Goal: Contribute content: Add original content to the website for others to see

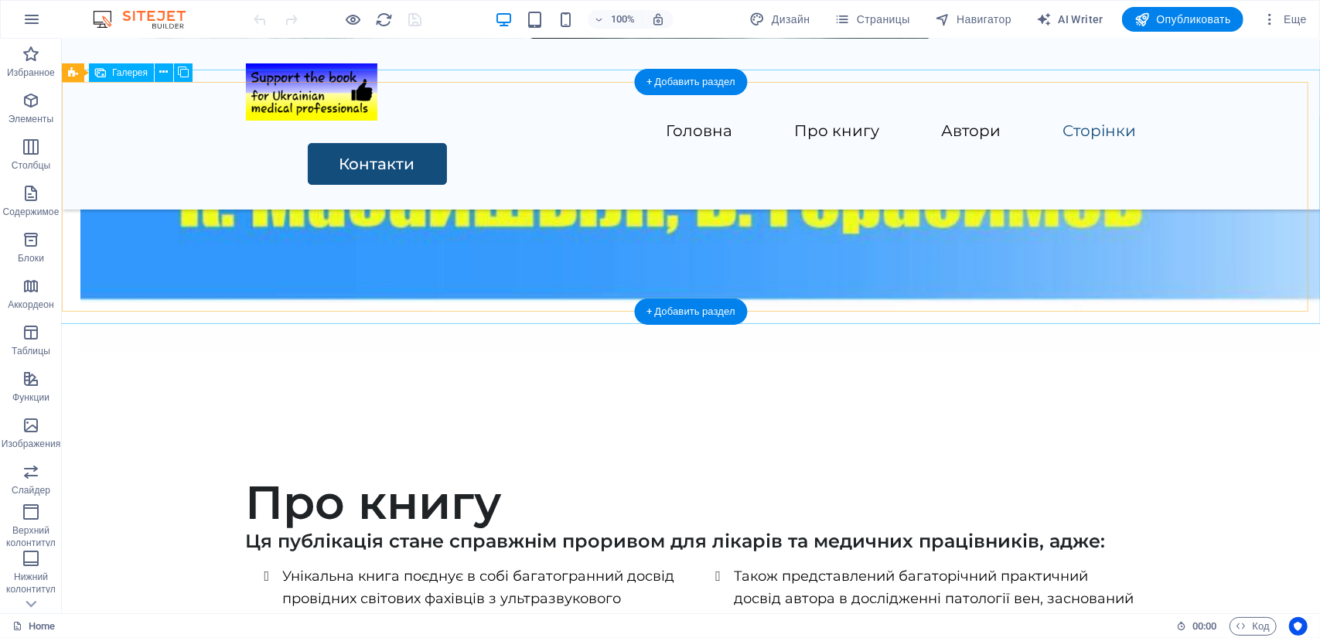
scroll to position [2242, 0]
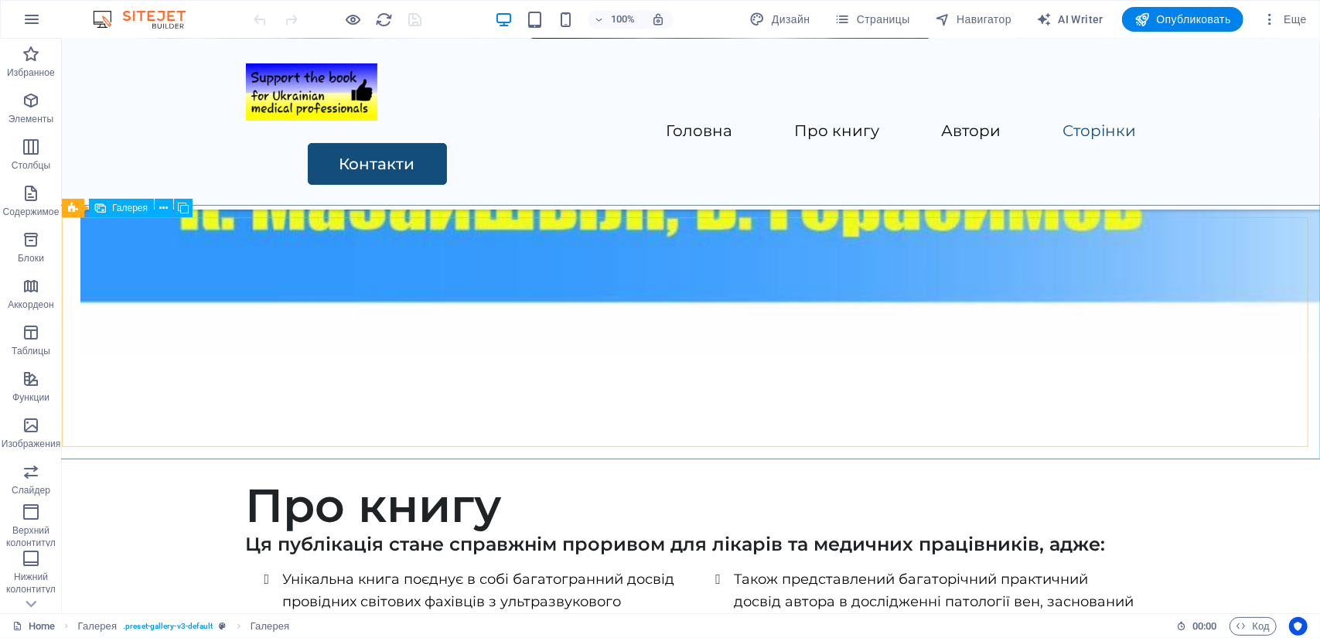
click at [131, 208] on span "Галерея" at bounding box center [130, 207] width 36 height 9
select select "4"
select select "px"
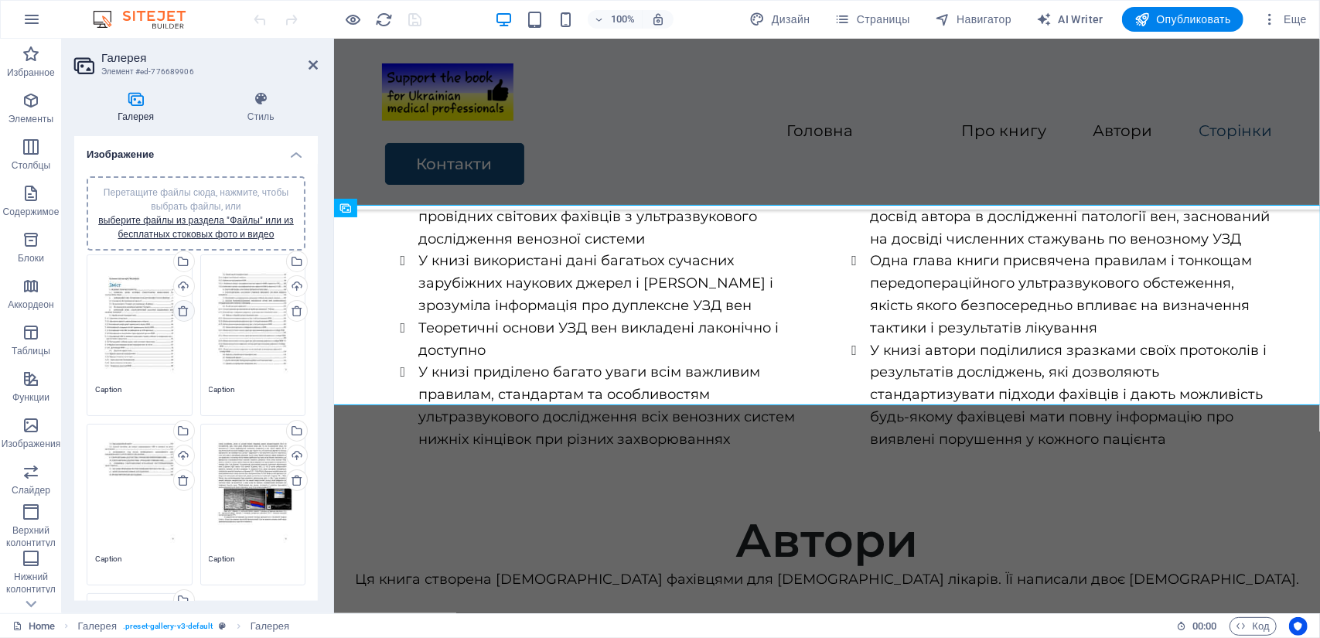
click at [178, 313] on icon at bounding box center [183, 311] width 12 height 12
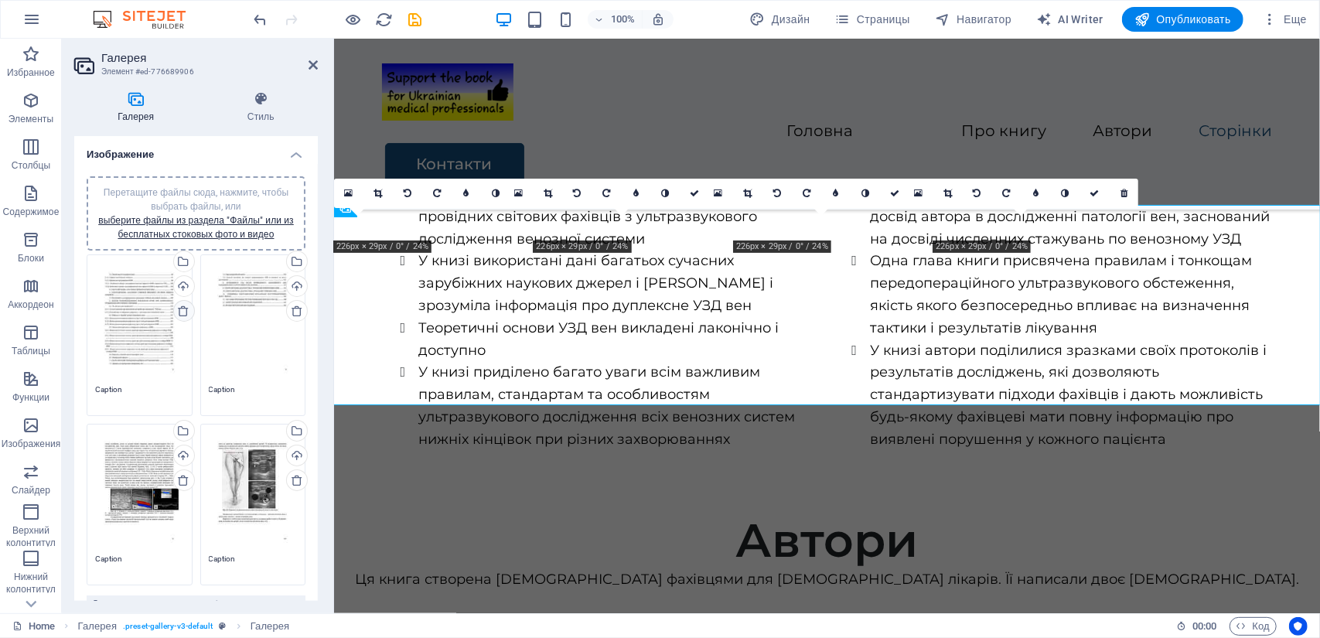
click at [178, 313] on icon at bounding box center [183, 311] width 12 height 12
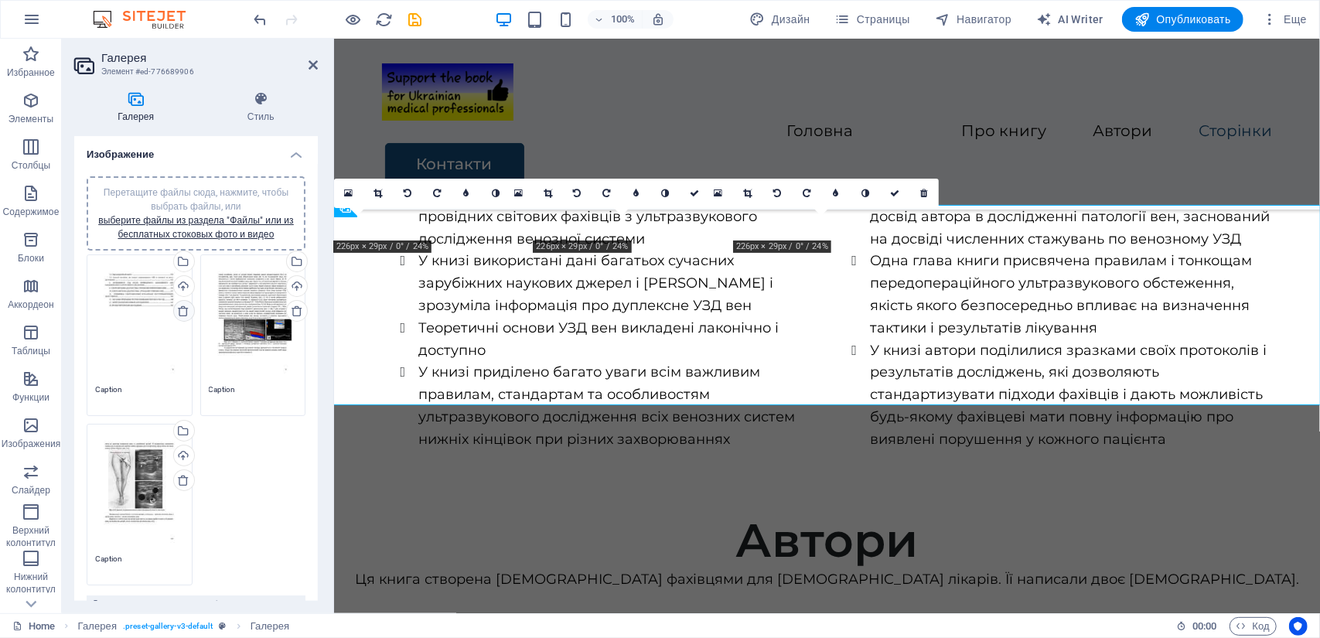
click at [178, 313] on icon at bounding box center [183, 311] width 12 height 12
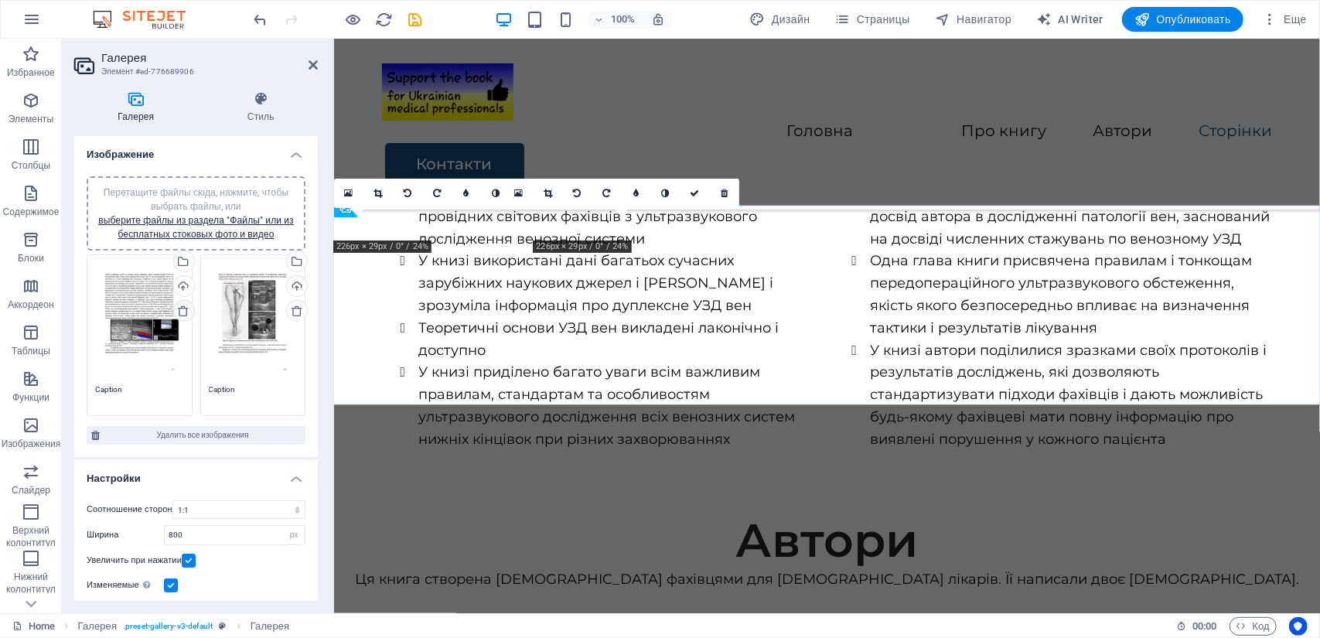
click at [178, 313] on icon at bounding box center [183, 311] width 12 height 12
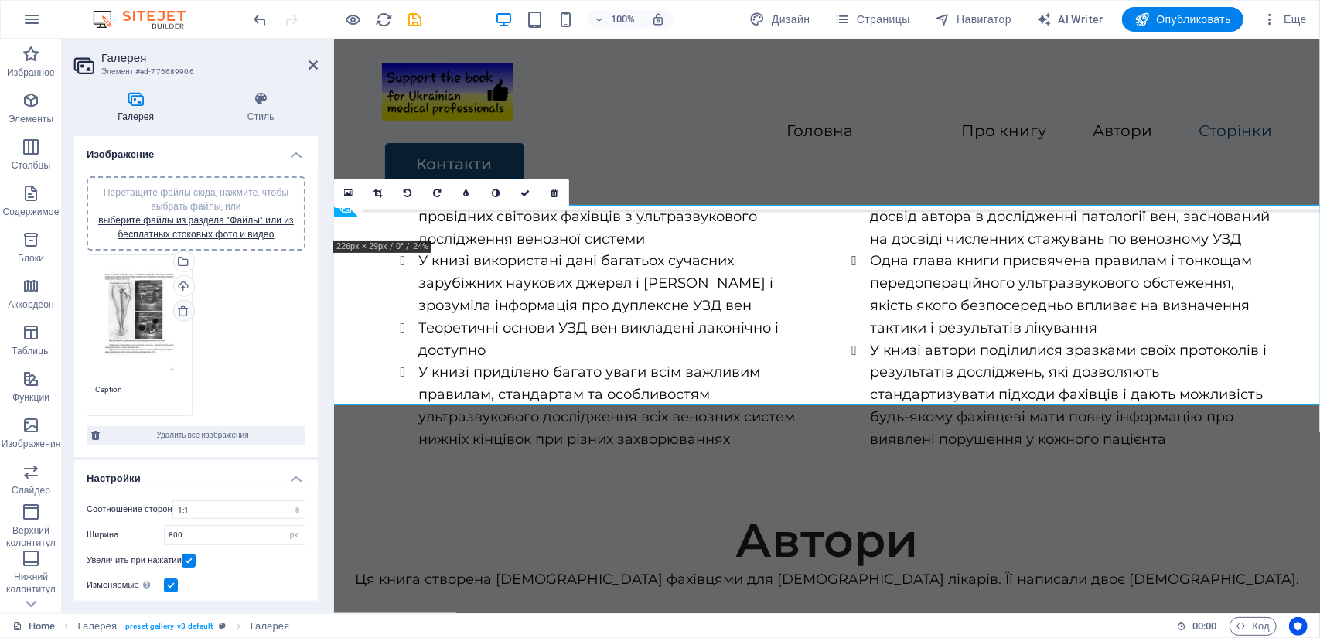
click at [178, 313] on icon at bounding box center [183, 311] width 12 height 12
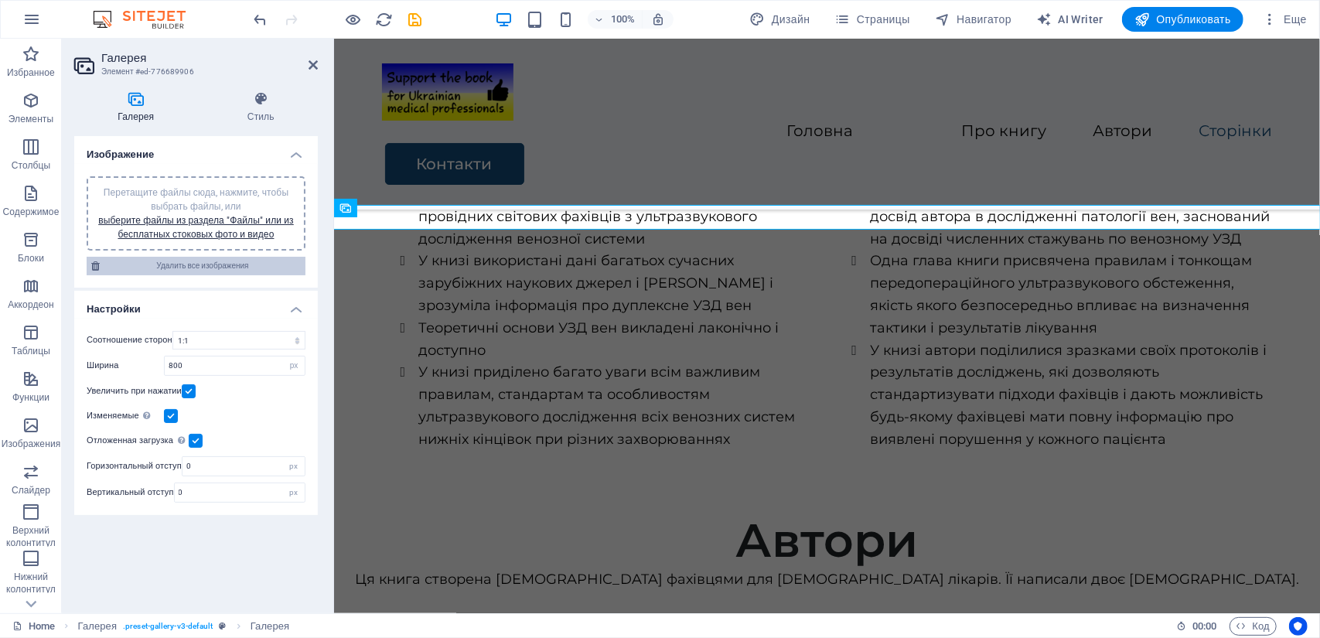
click at [196, 262] on span "Удалить все изображения" at bounding box center [202, 266] width 196 height 19
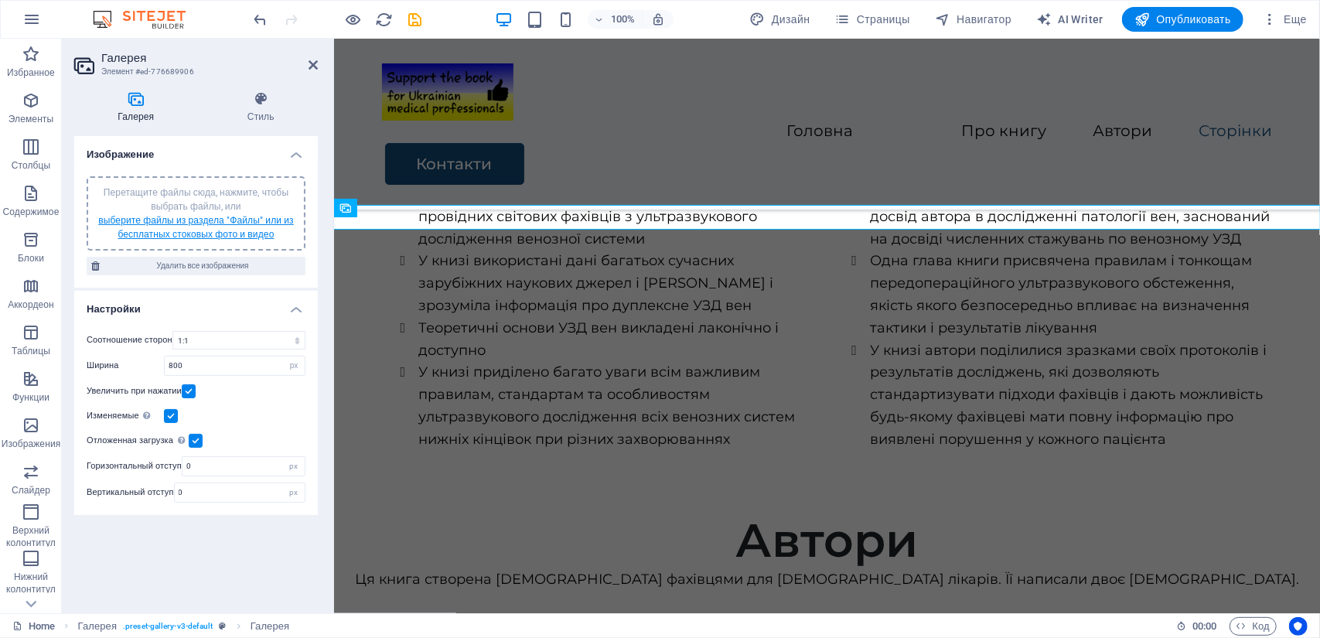
click at [201, 231] on link "выберите файлы из раздела "Файлы" или из бесплатных стоковых фото и видео" at bounding box center [196, 227] width 196 height 25
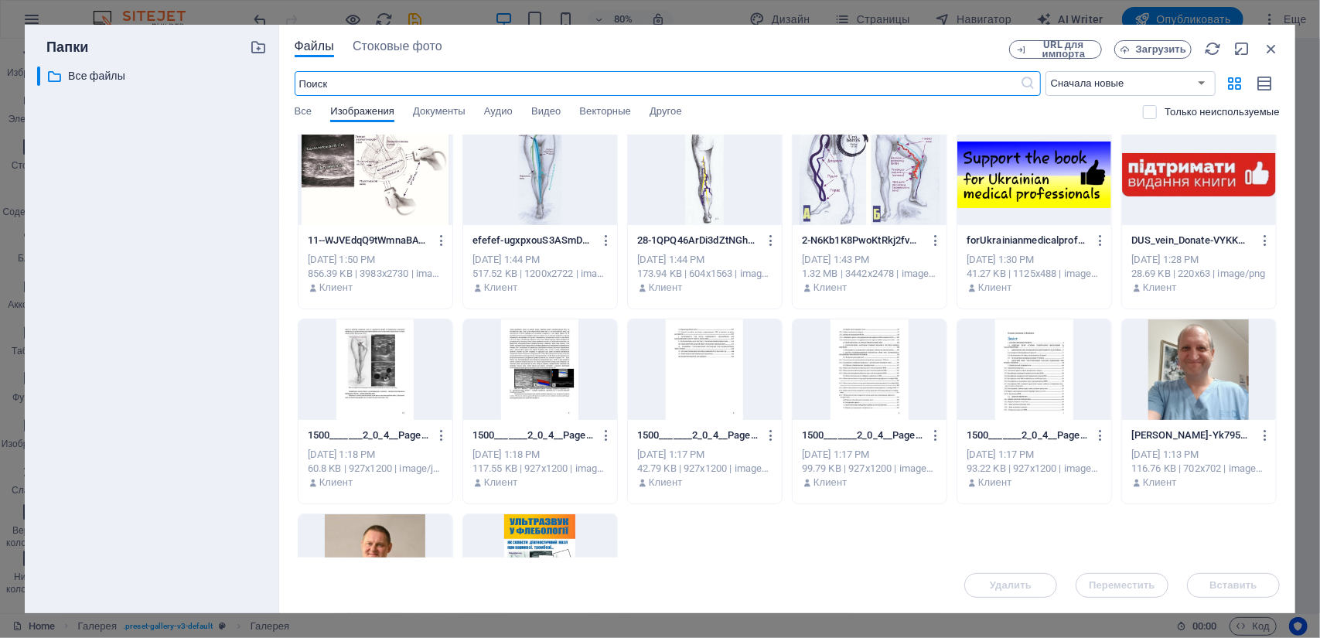
scroll to position [0, 0]
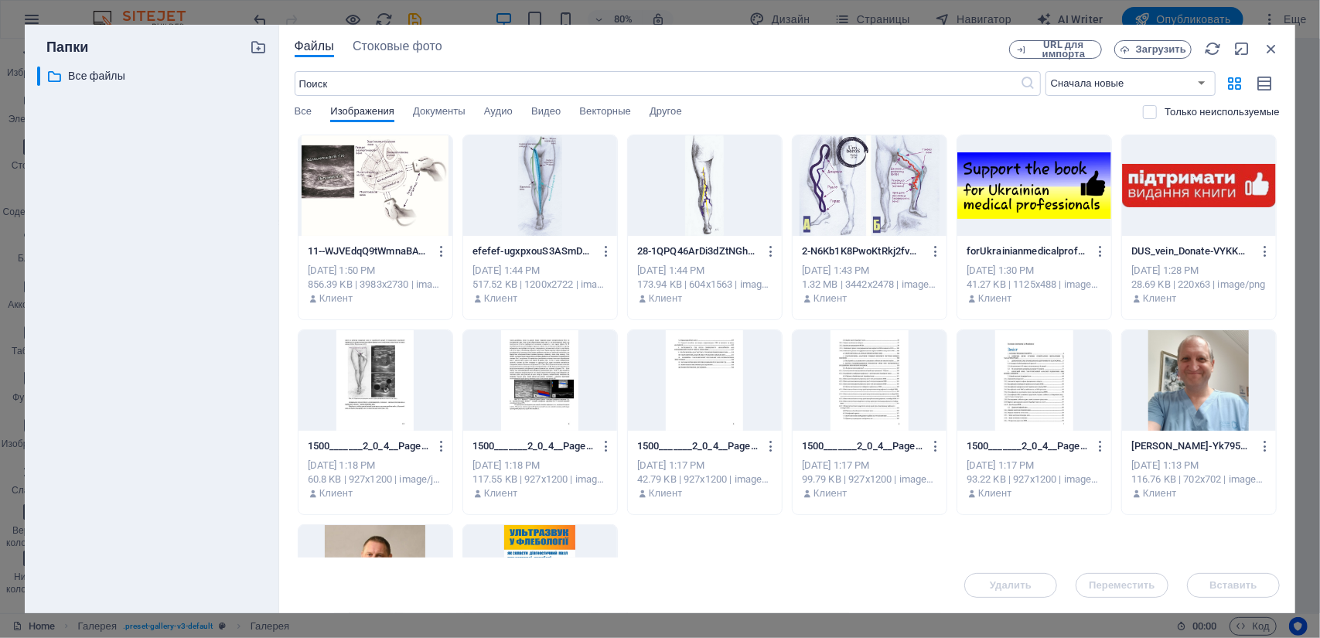
drag, startPoint x: 289, startPoint y: 416, endPoint x: 387, endPoint y: 414, distance: 98.2
click at [387, 414] on div "Файлы Стоковые фото URL для импорта Загрузить ​ Сначала новые Сначала старые Им…" at bounding box center [787, 319] width 1016 height 588
click at [390, 412] on div at bounding box center [375, 380] width 154 height 100
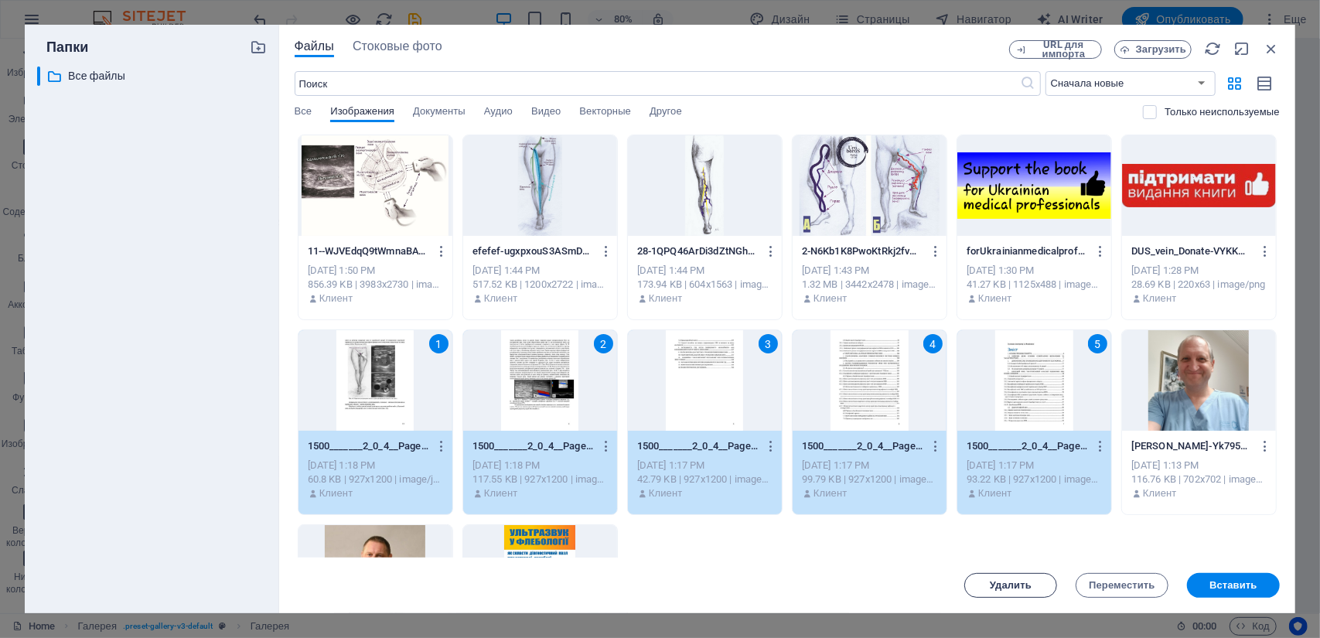
click at [1000, 577] on button "Удалить" at bounding box center [1010, 585] width 93 height 25
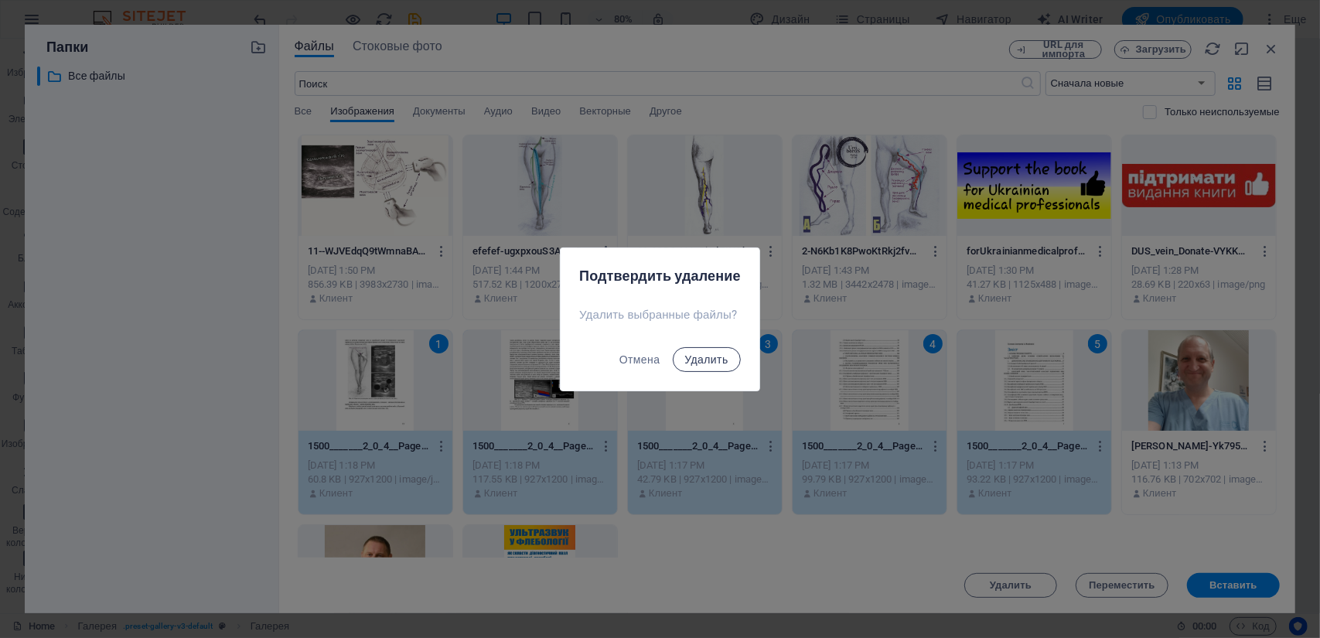
click at [697, 356] on span "Удалить" at bounding box center [706, 359] width 43 height 12
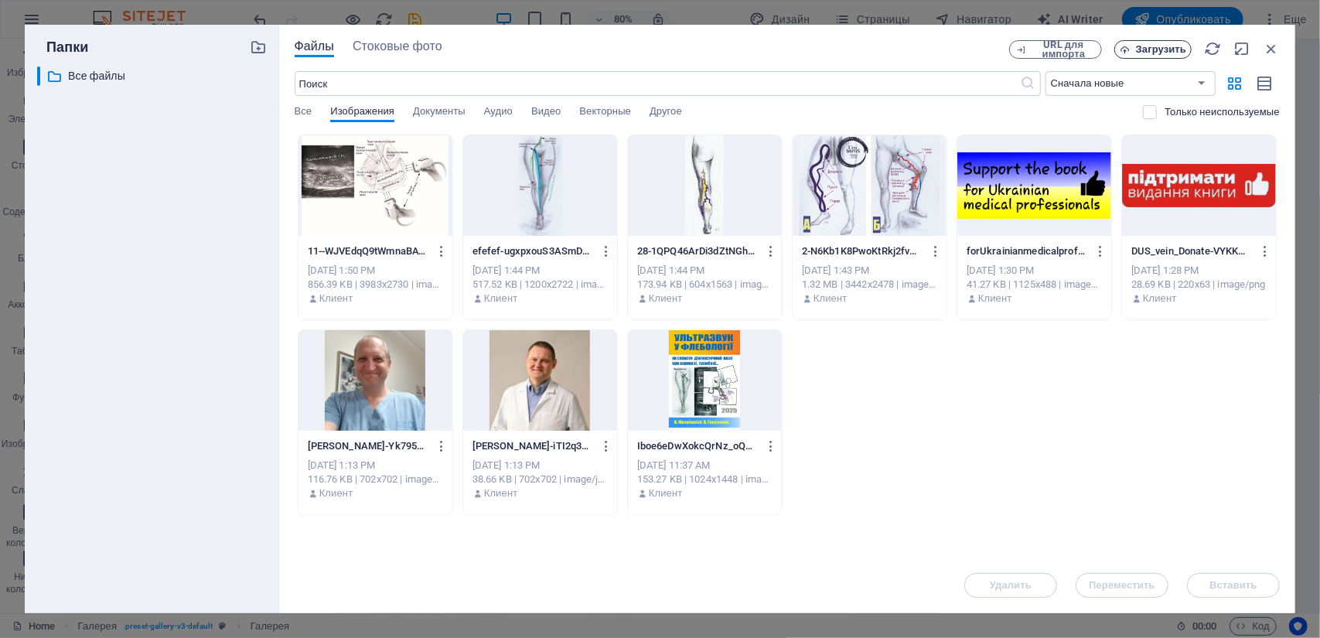
click at [1164, 51] on span "Загрузить" at bounding box center [1161, 49] width 50 height 9
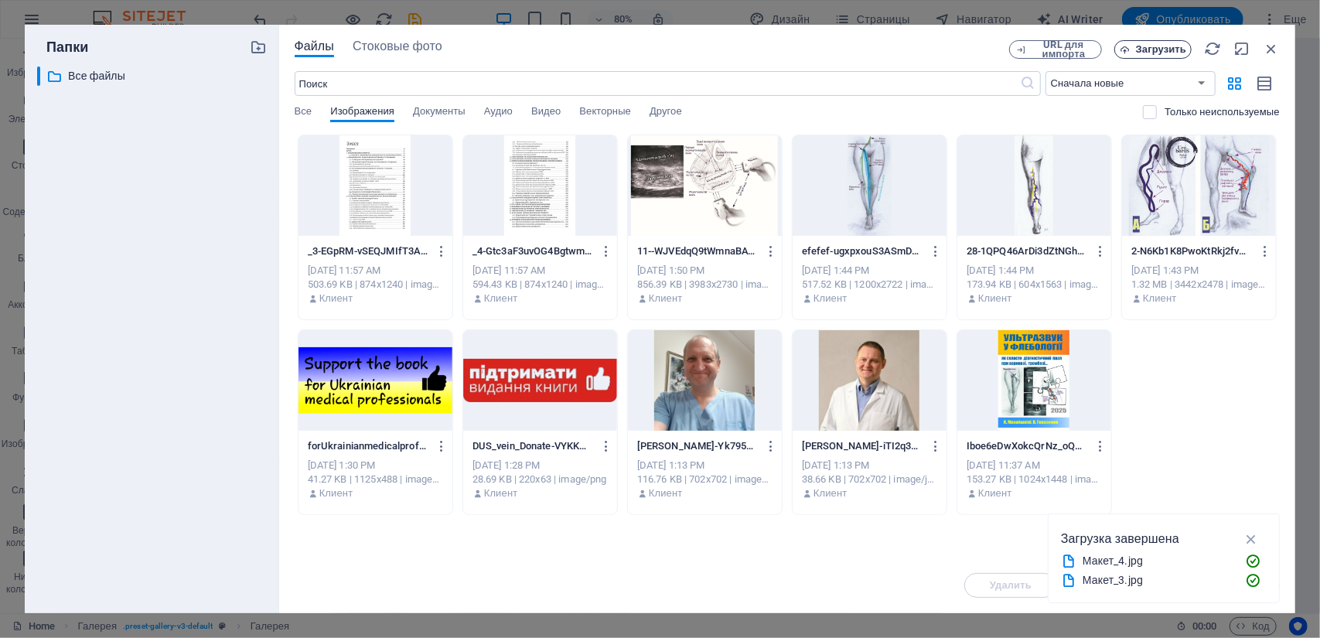
click at [1147, 48] on span "Загрузить" at bounding box center [1161, 49] width 50 height 9
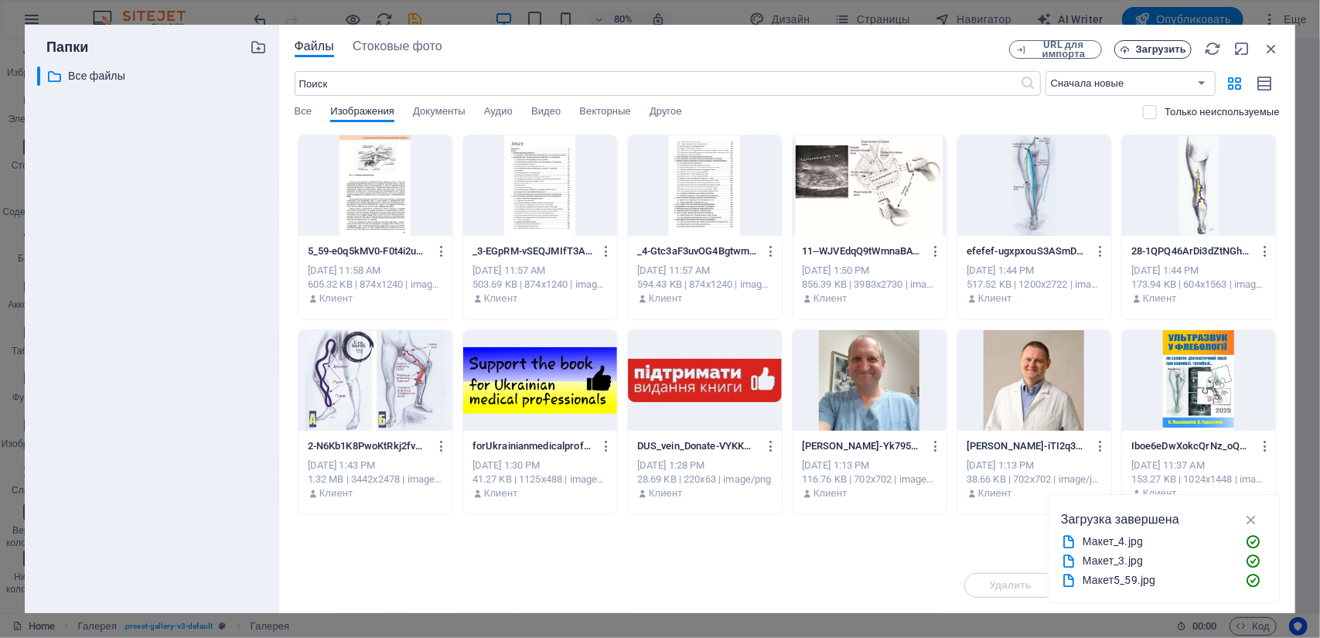
click at [1155, 50] on span "Загрузить" at bounding box center [1161, 49] width 50 height 9
click at [1147, 53] on span "Загрузить" at bounding box center [1161, 49] width 50 height 9
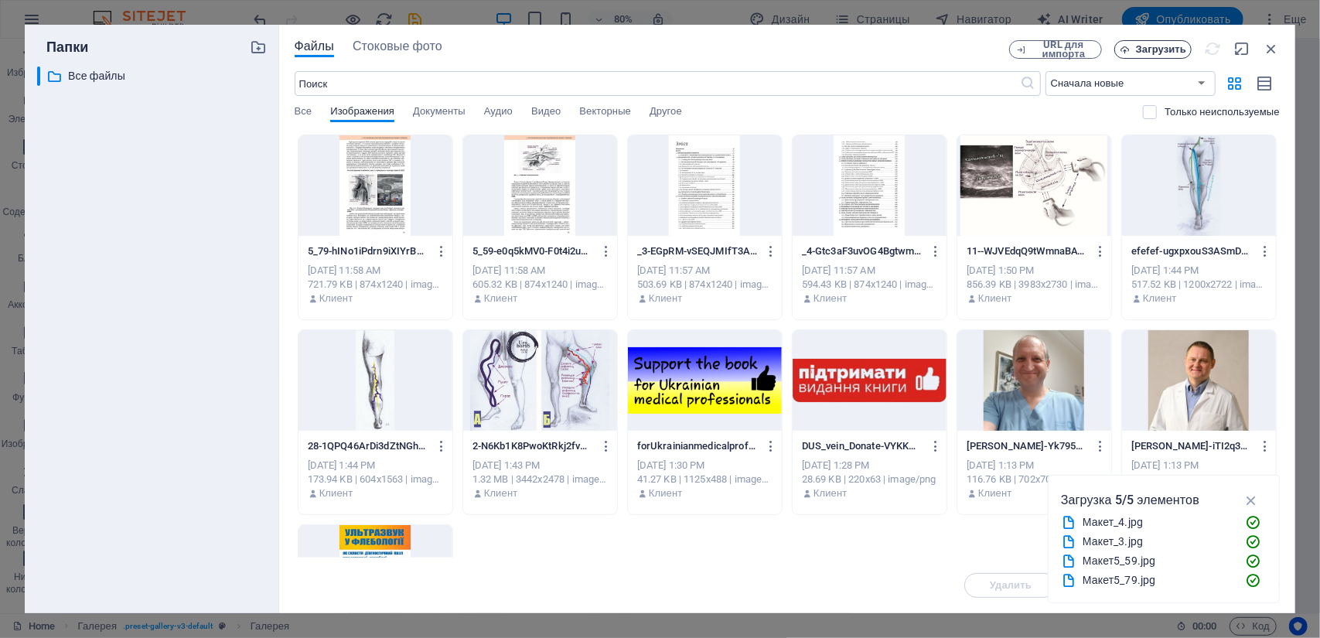
click at [1183, 50] on span "Загрузить" at bounding box center [1161, 49] width 50 height 9
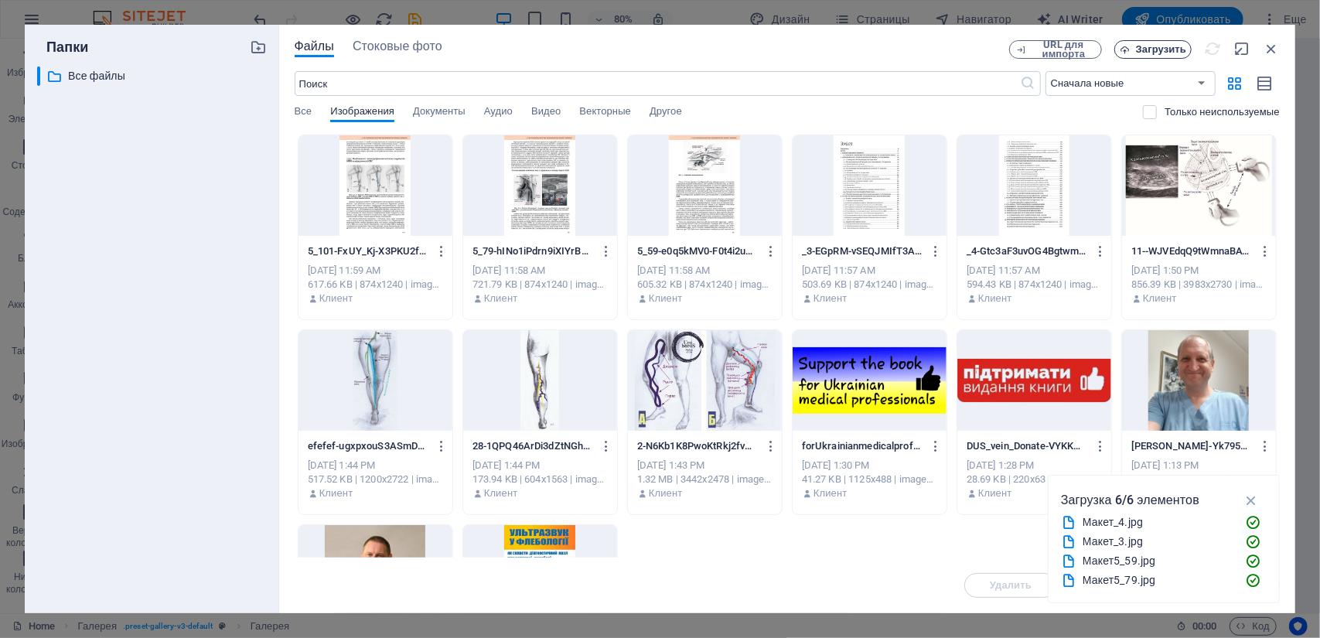
click at [1156, 52] on span "Загрузить" at bounding box center [1161, 49] width 50 height 9
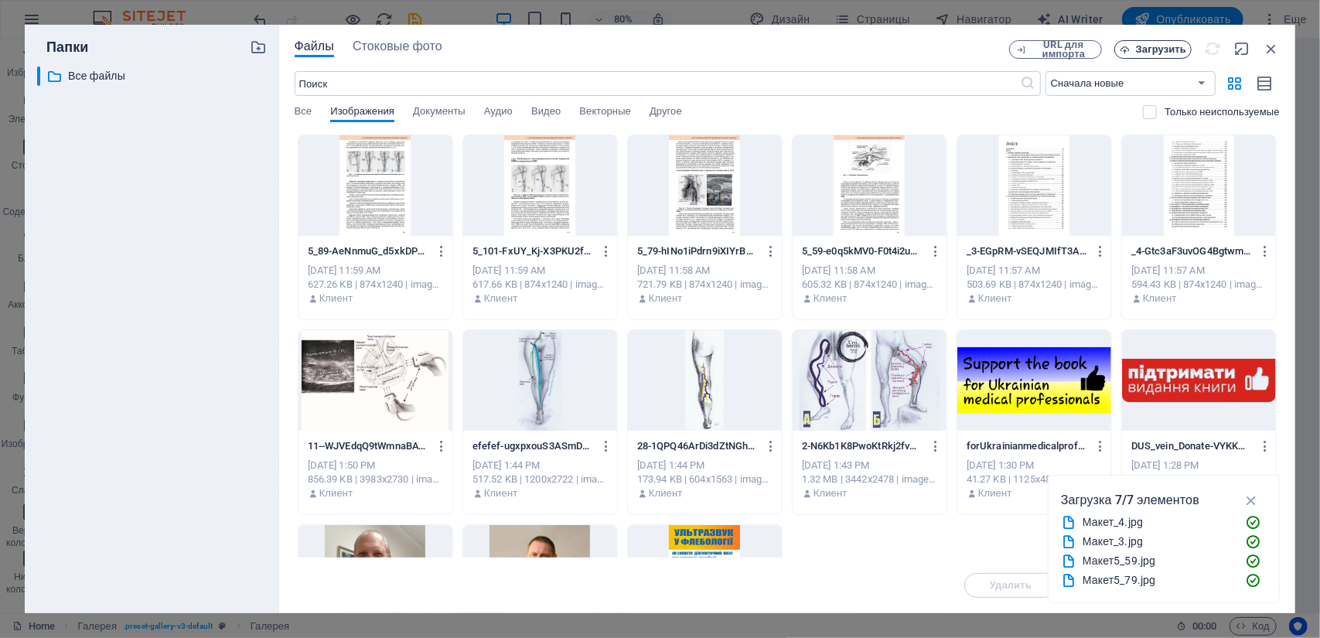
click at [1164, 53] on span "Загрузить" at bounding box center [1161, 49] width 50 height 9
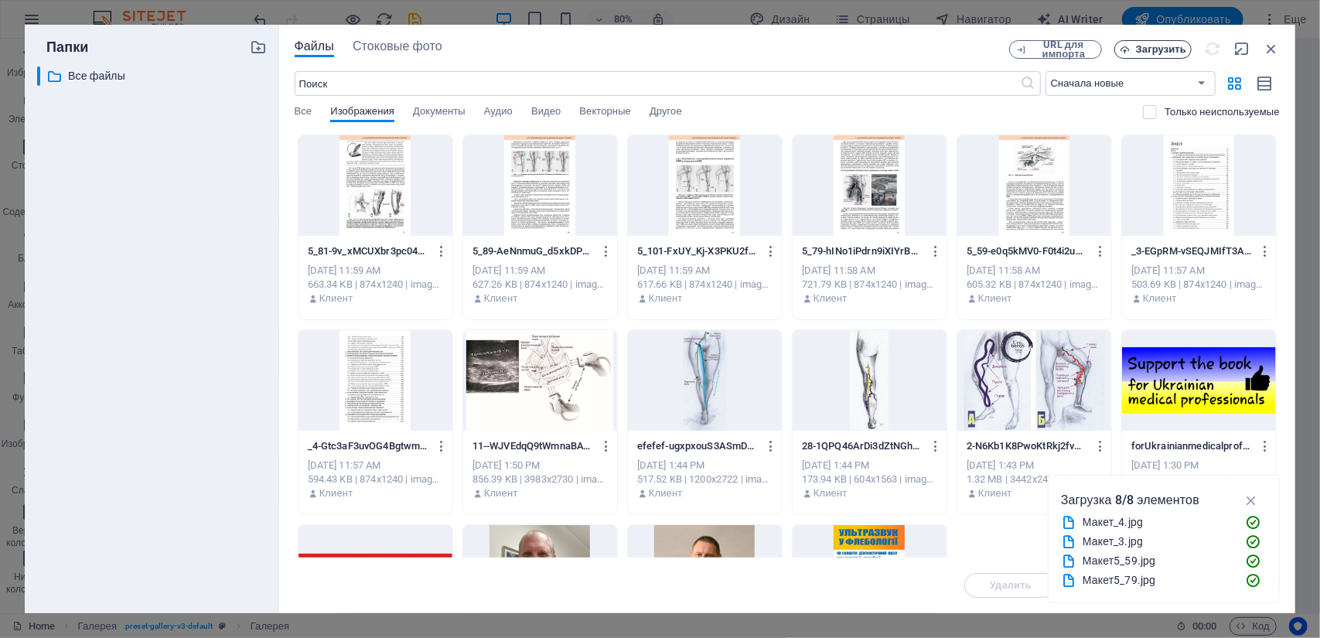
click at [1145, 53] on span "Загрузить" at bounding box center [1161, 49] width 50 height 9
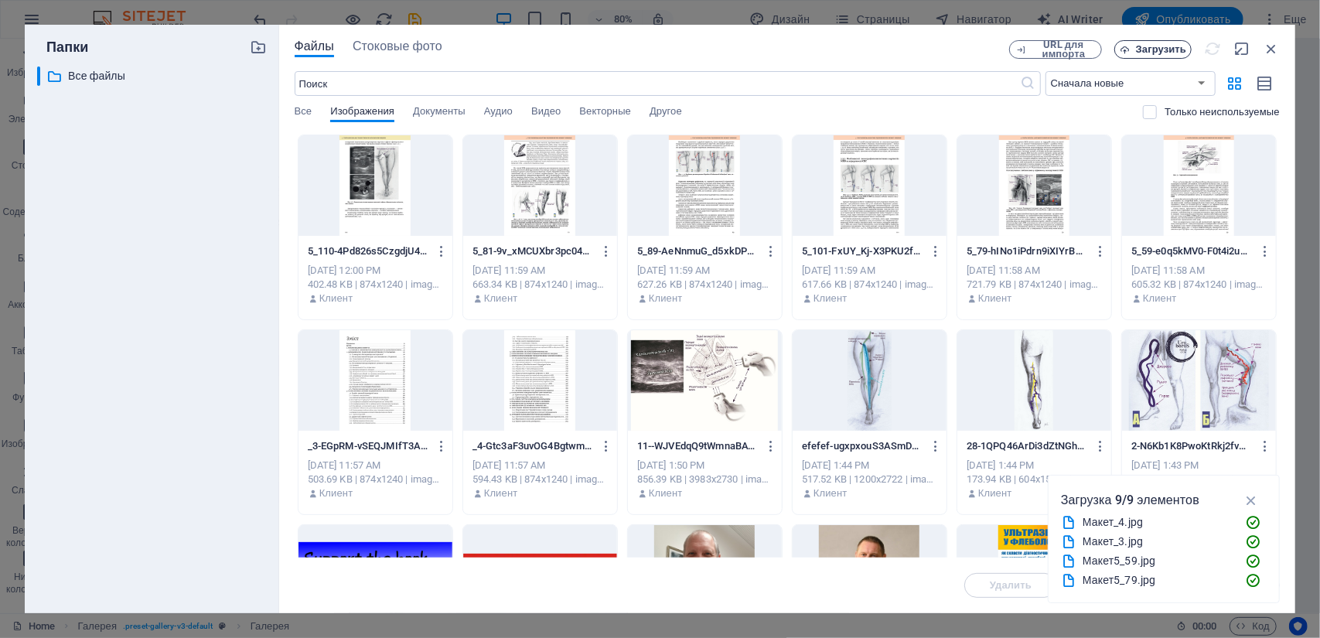
click at [1163, 57] on button "Загрузить" at bounding box center [1152, 49] width 77 height 19
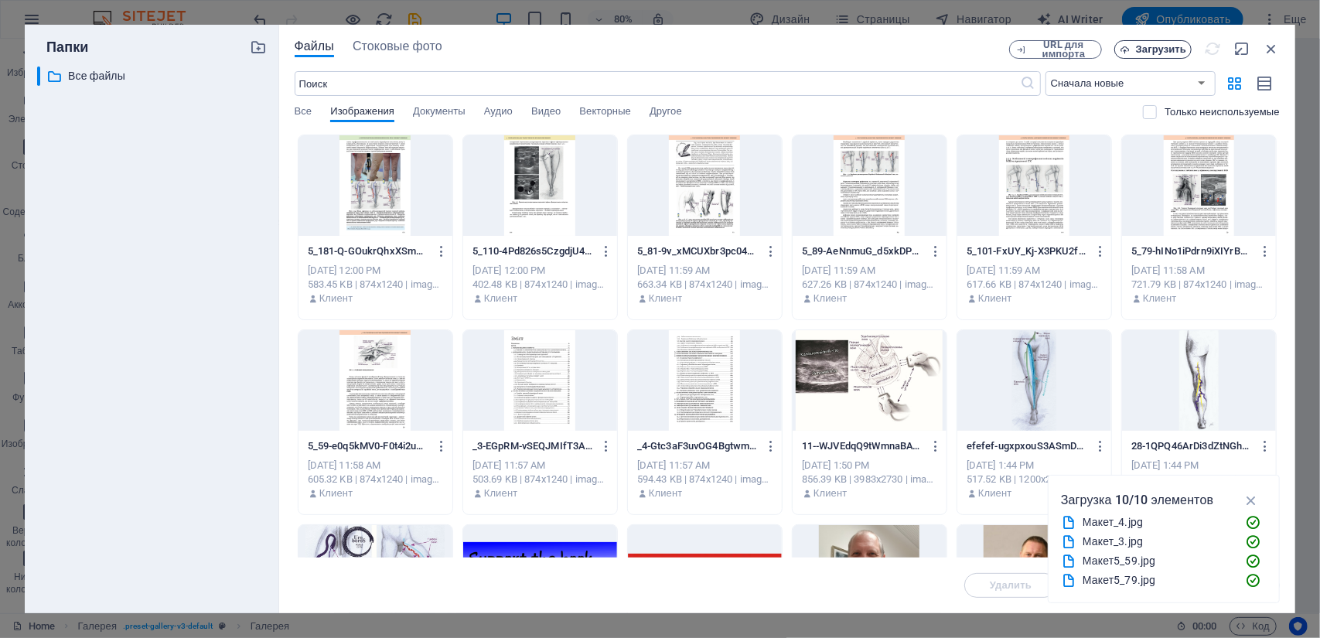
click at [1129, 48] on icon "button" at bounding box center [1124, 50] width 10 height 10
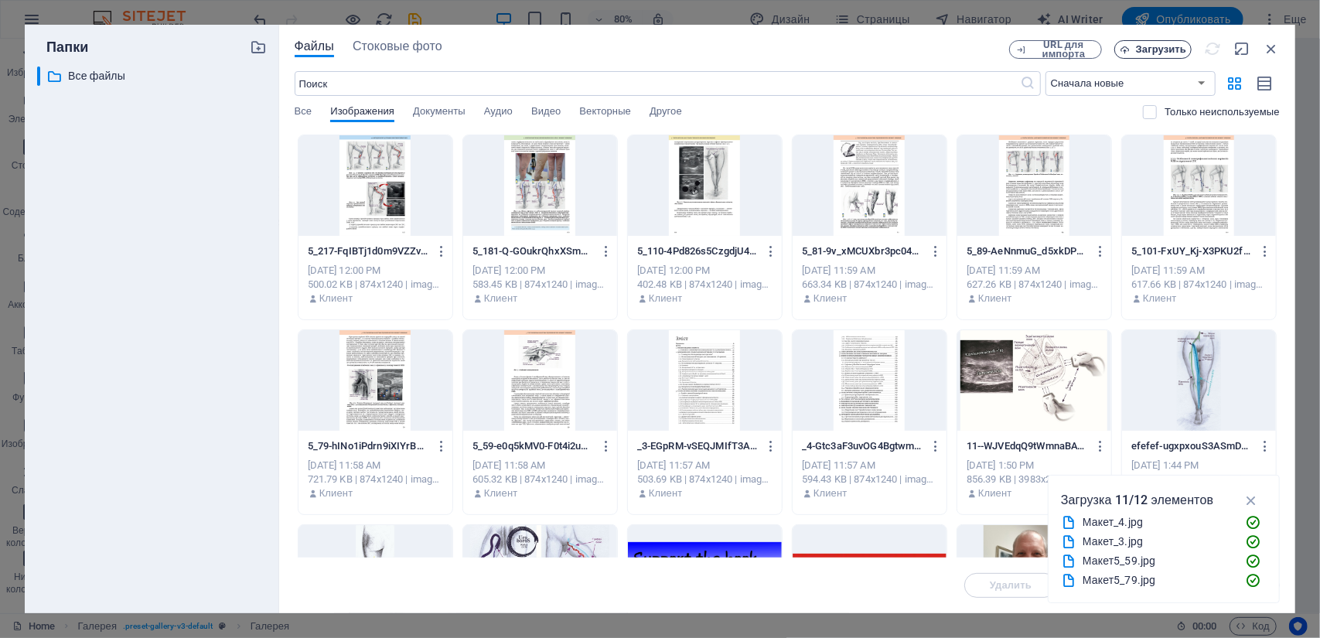
click at [1149, 50] on span "Загрузить" at bounding box center [1161, 49] width 50 height 9
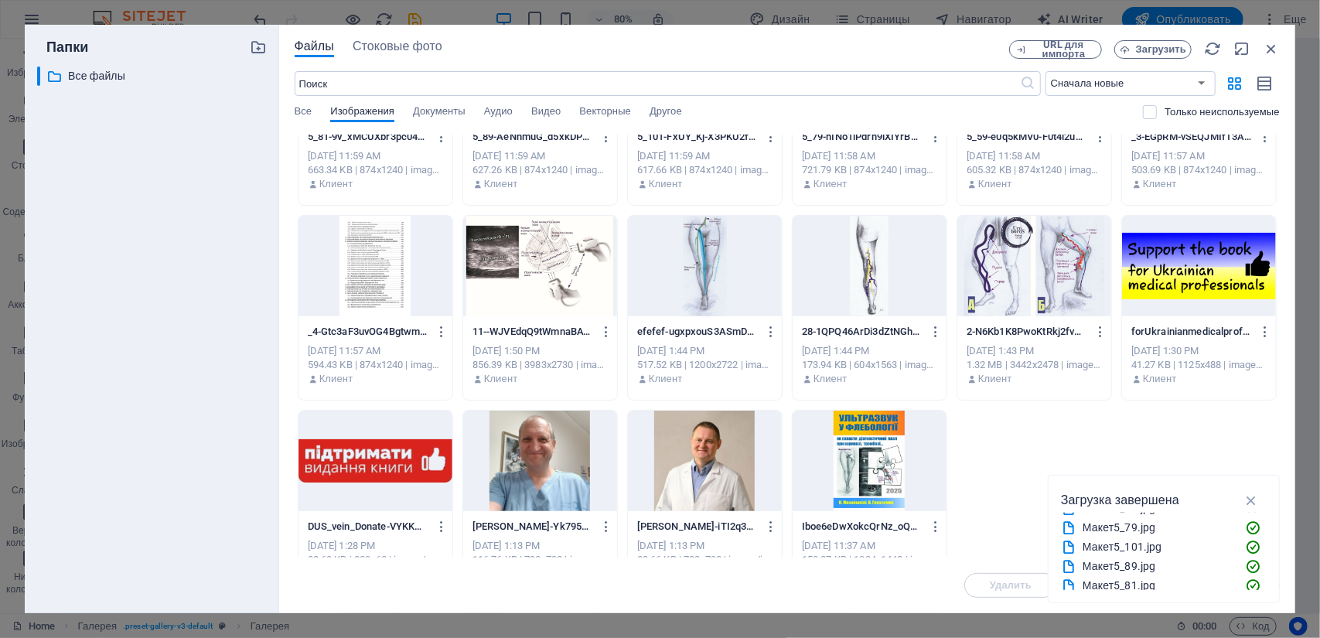
scroll to position [173, 0]
click at [1254, 504] on icon "button" at bounding box center [1251, 500] width 18 height 17
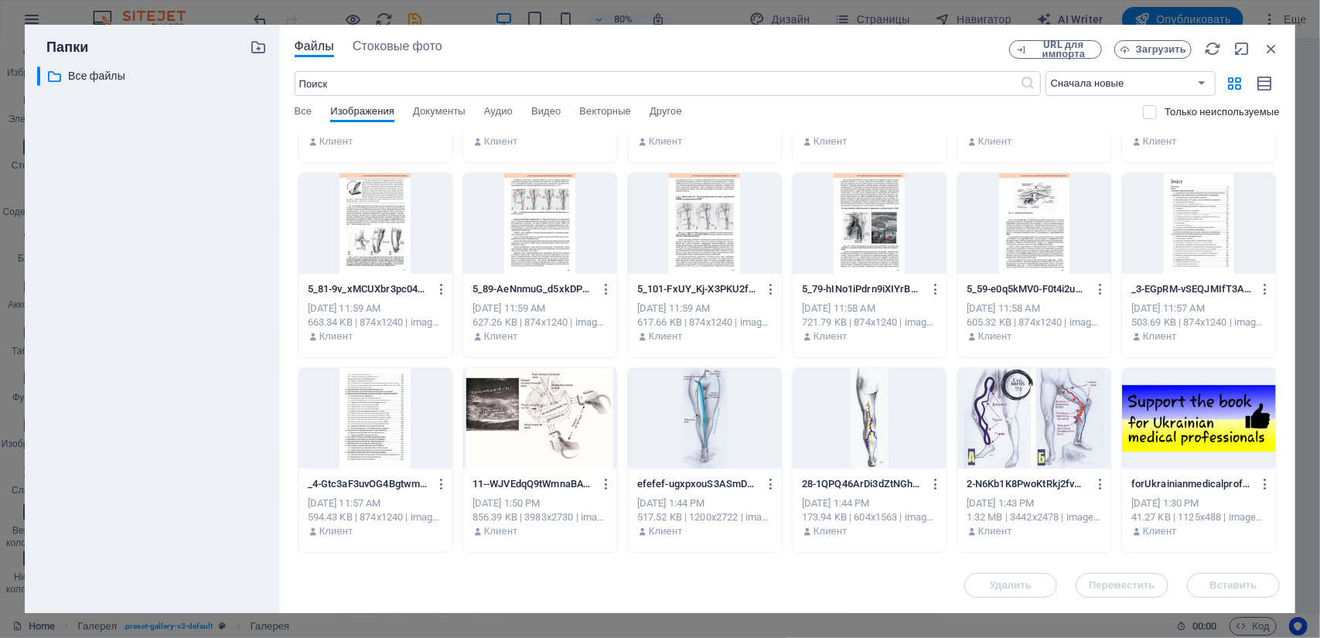
scroll to position [155, 0]
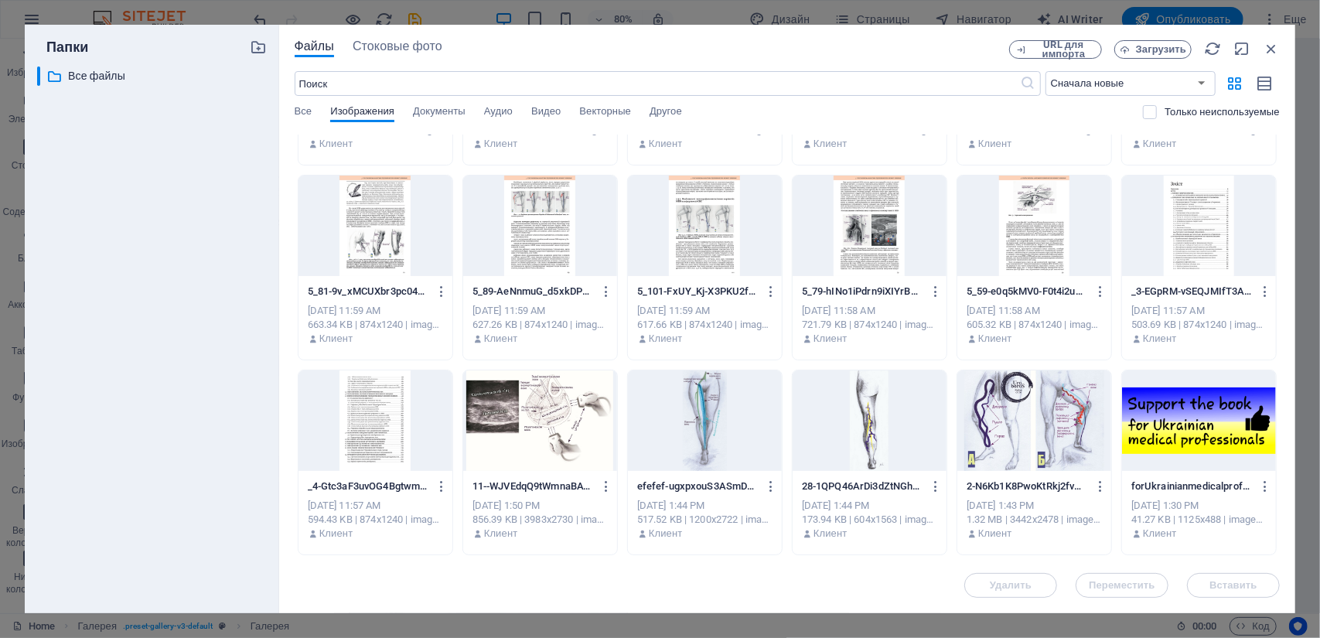
click at [1209, 245] on div at bounding box center [1199, 225] width 154 height 100
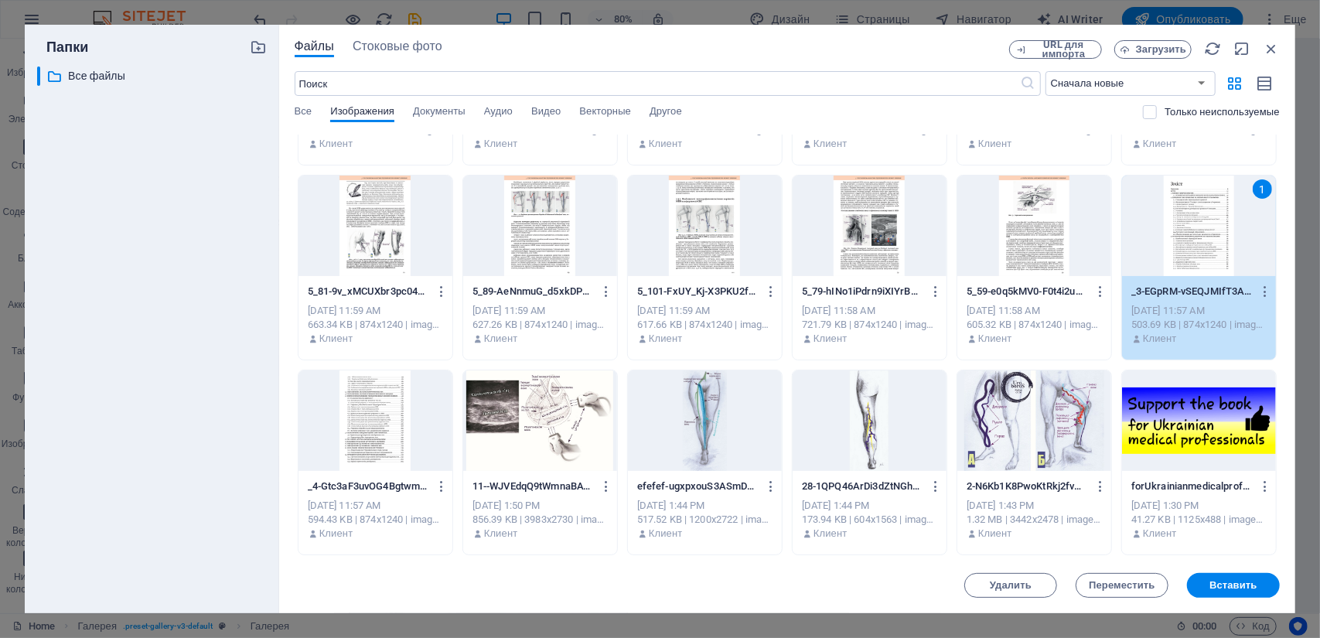
click at [383, 413] on div at bounding box center [375, 420] width 154 height 100
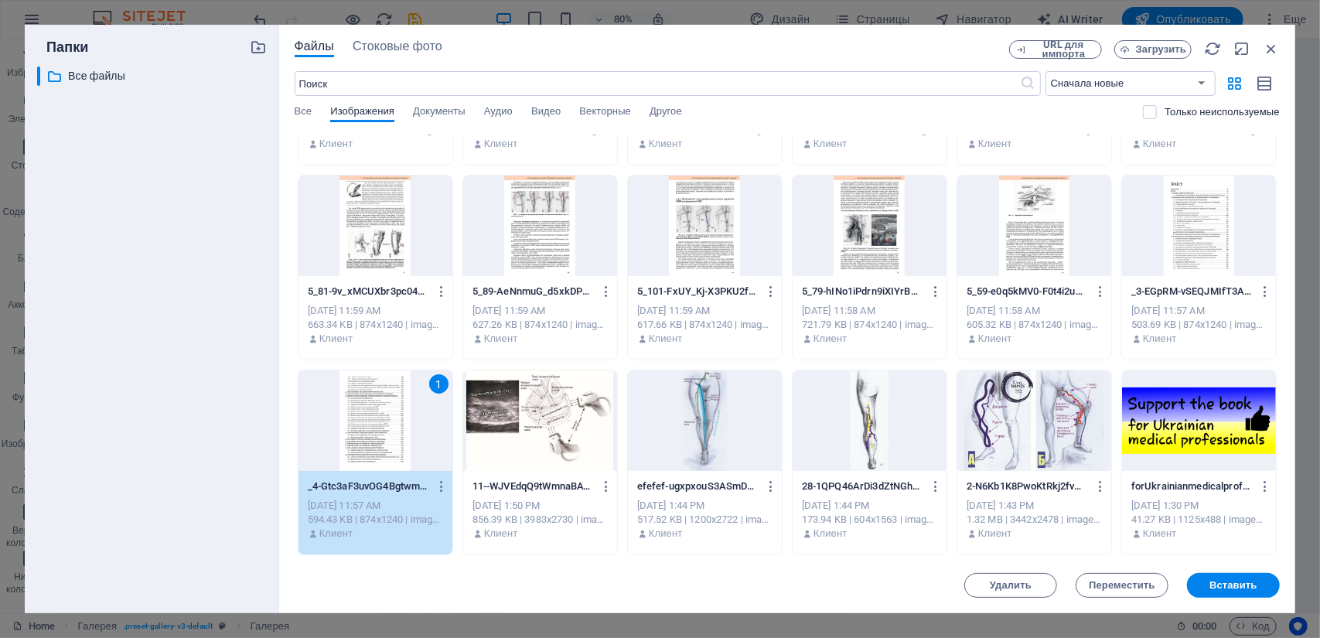
click at [1192, 230] on div at bounding box center [1199, 225] width 154 height 100
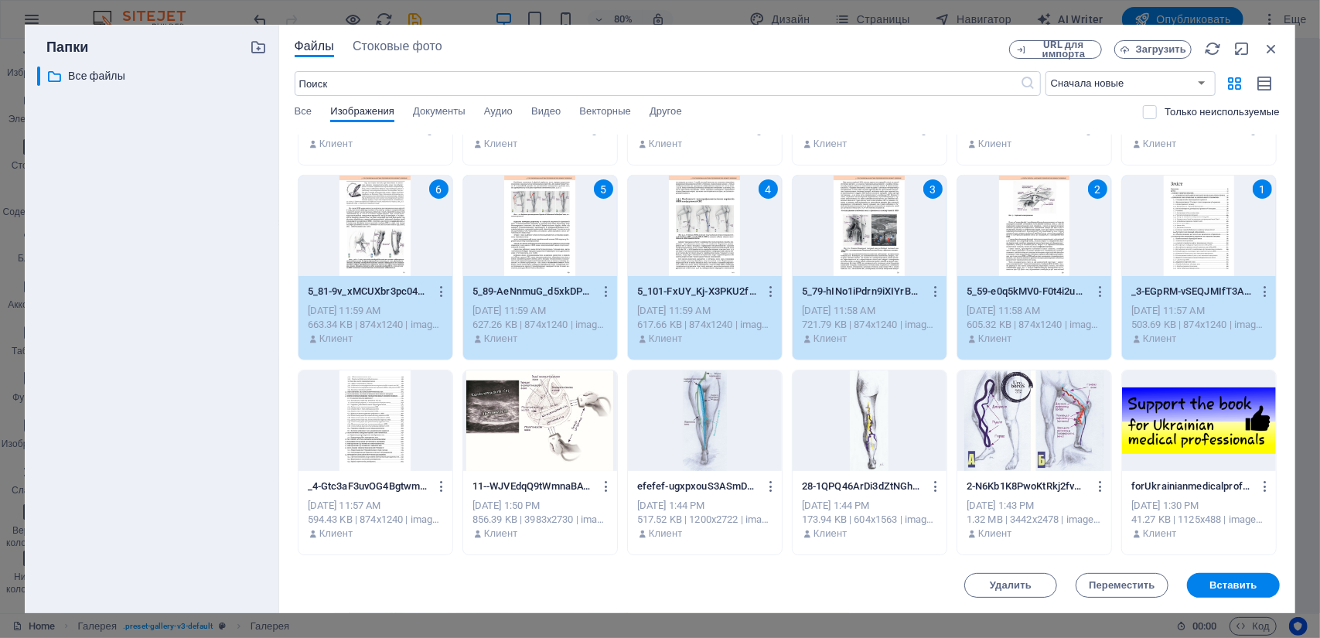
click at [395, 239] on div "6" at bounding box center [375, 225] width 154 height 100
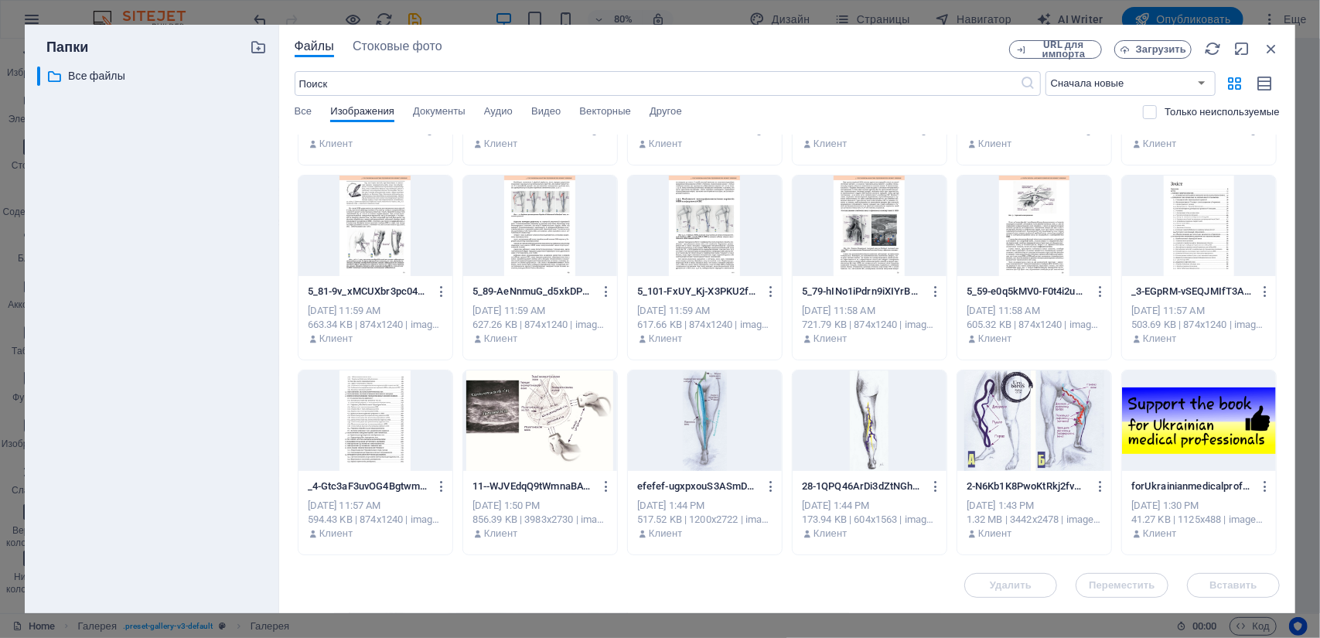
click at [377, 417] on div at bounding box center [375, 420] width 154 height 100
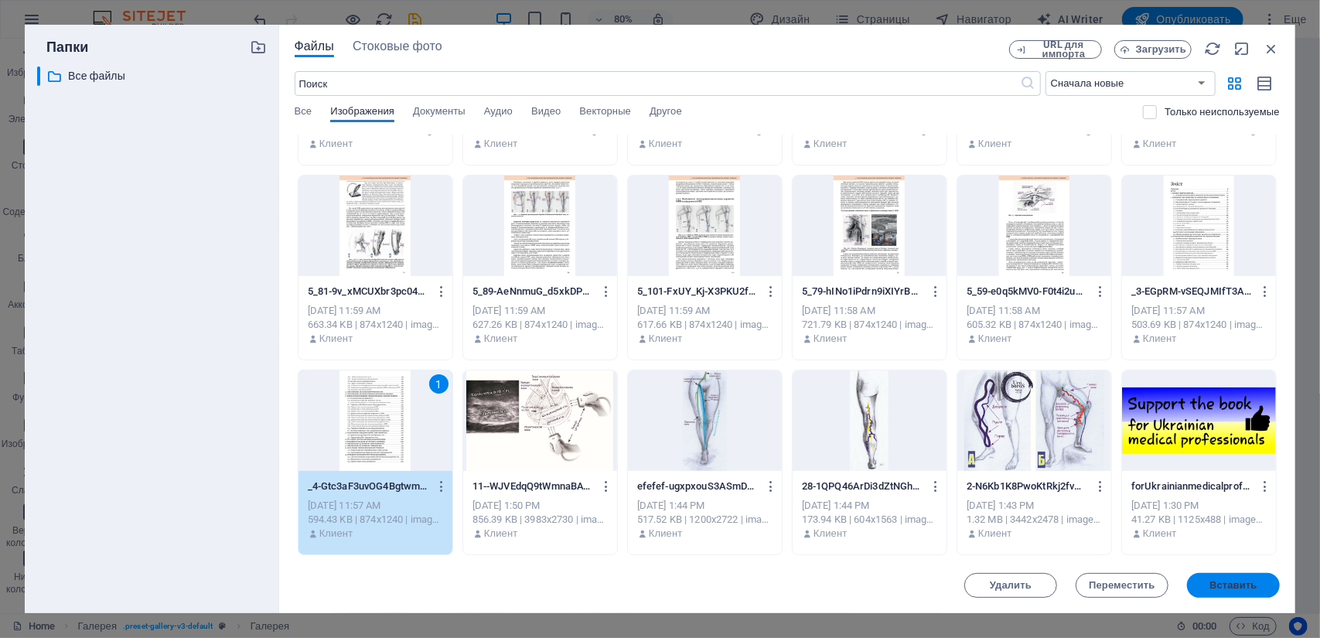
click at [1229, 590] on span "Вставить" at bounding box center [1232, 585] width 47 height 9
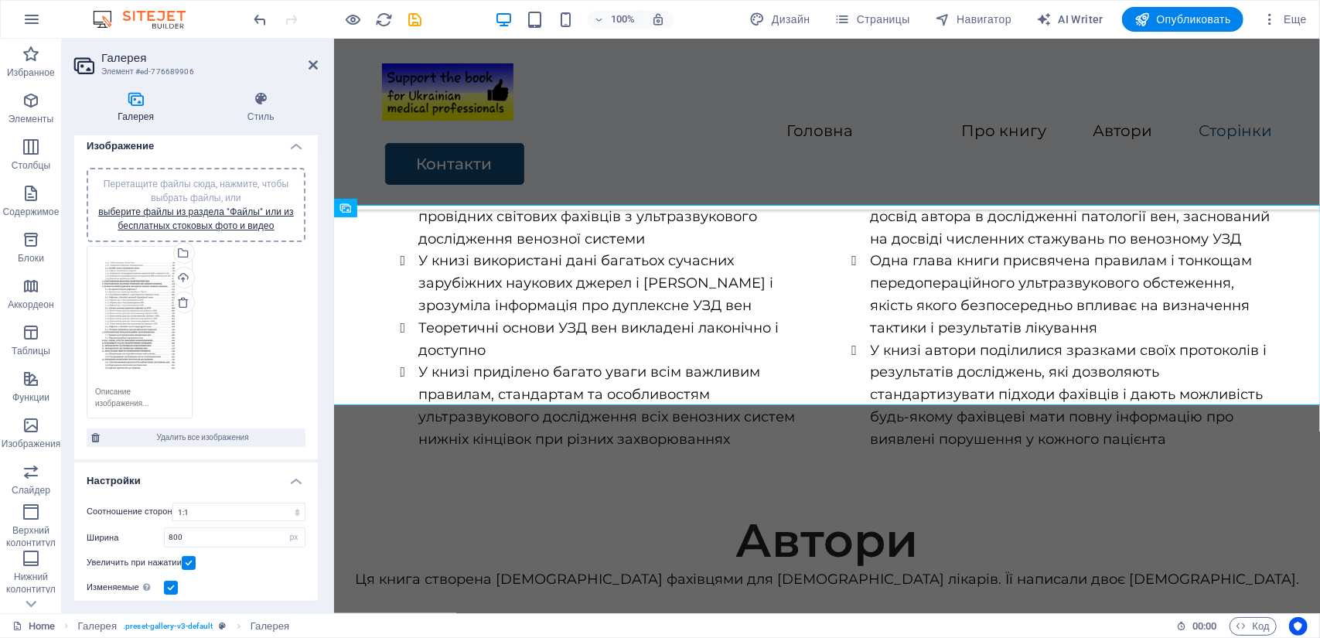
scroll to position [0, 0]
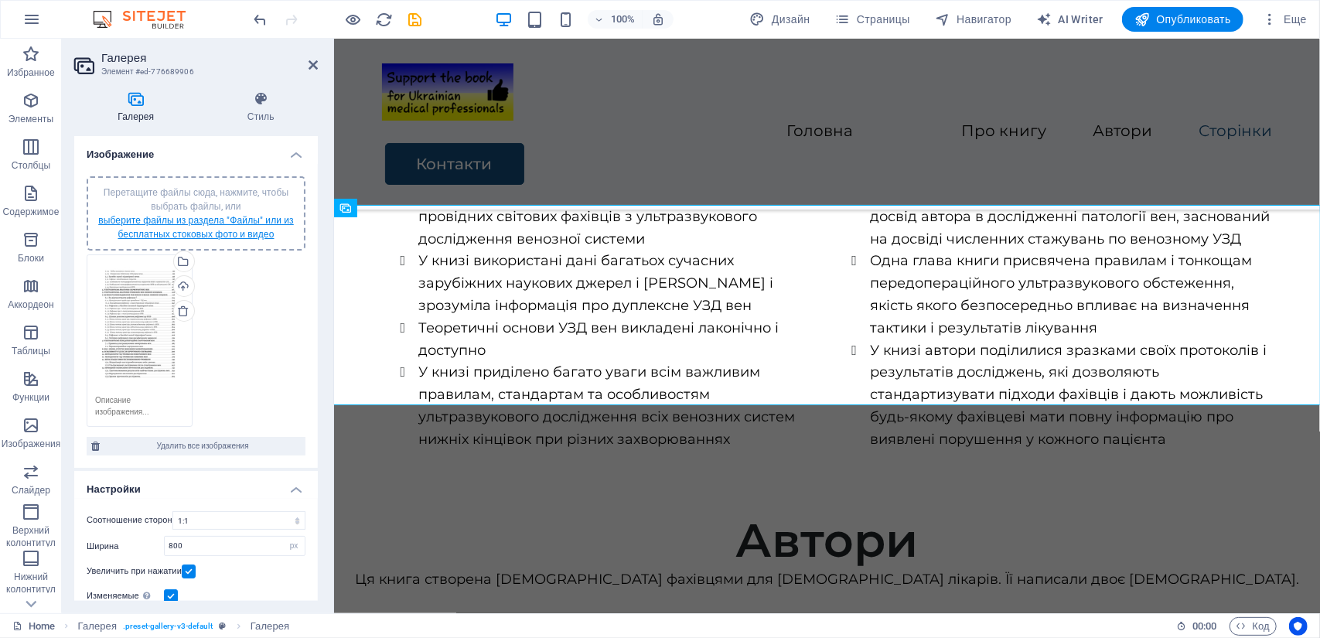
click at [181, 229] on link "выберите файлы из раздела "Файлы" или из бесплатных стоковых фото и видео" at bounding box center [196, 227] width 196 height 25
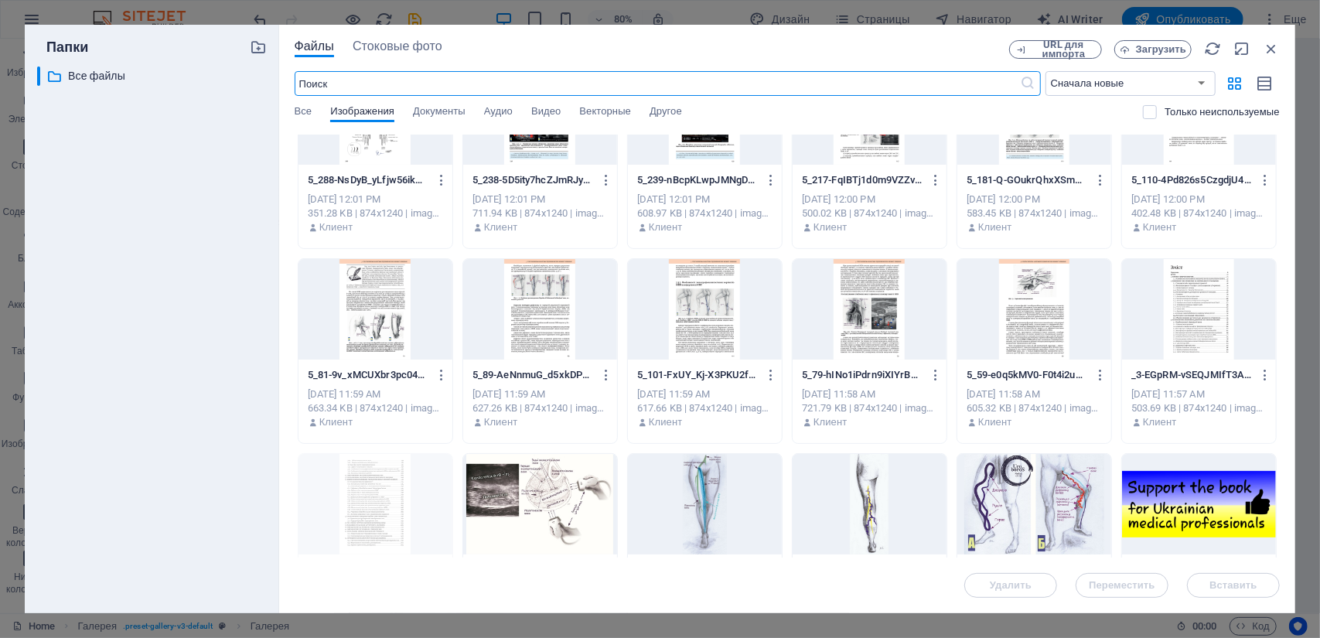
scroll to position [77, 0]
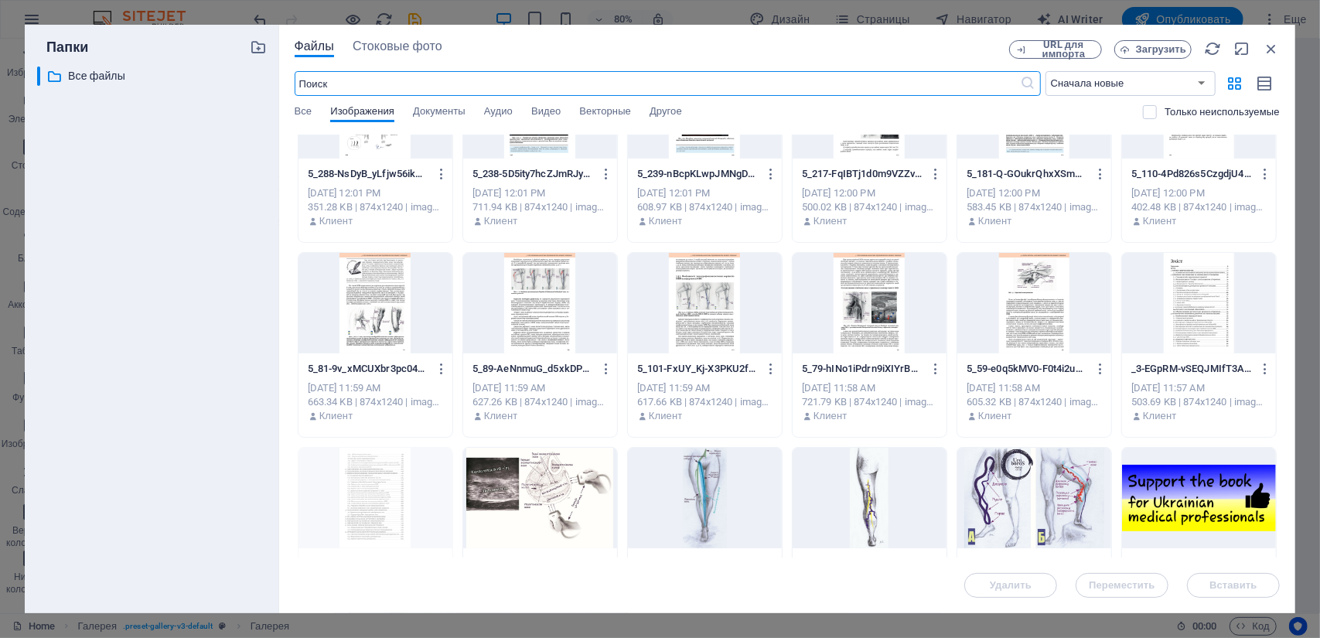
click at [1247, 337] on div at bounding box center [1199, 303] width 154 height 100
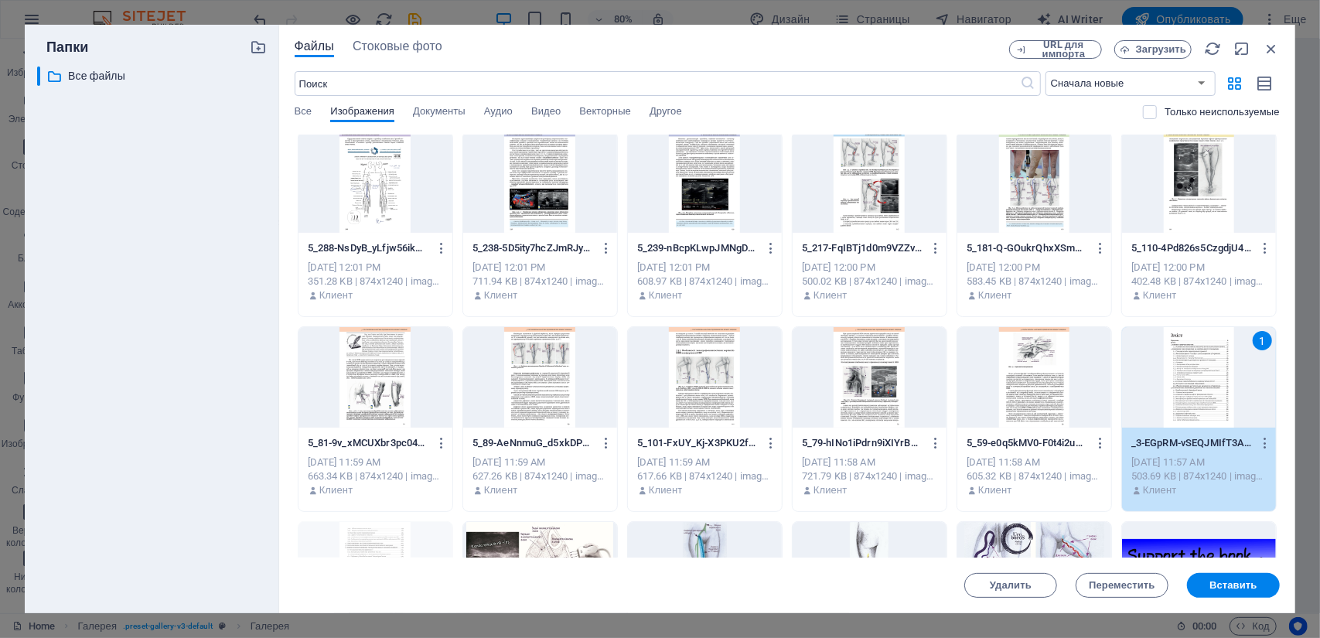
scroll to position [0, 0]
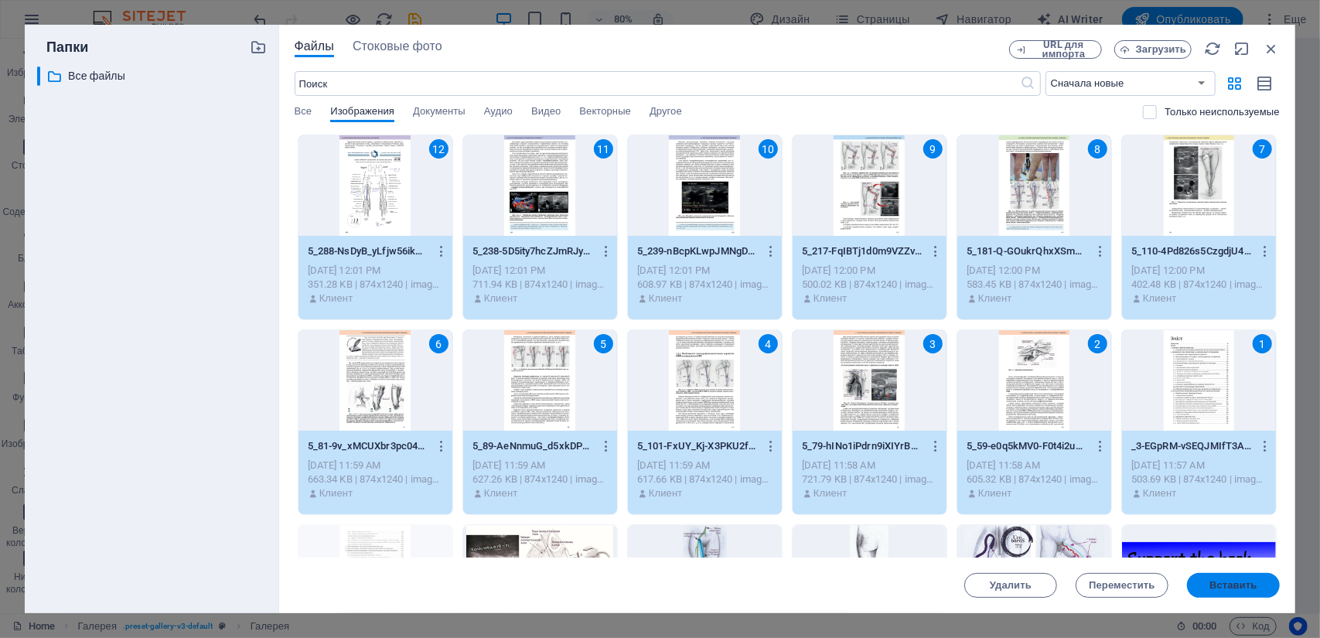
drag, startPoint x: 1222, startPoint y: 584, endPoint x: 888, endPoint y: 547, distance: 336.0
click at [1222, 584] on span "Вставить" at bounding box center [1232, 585] width 47 height 9
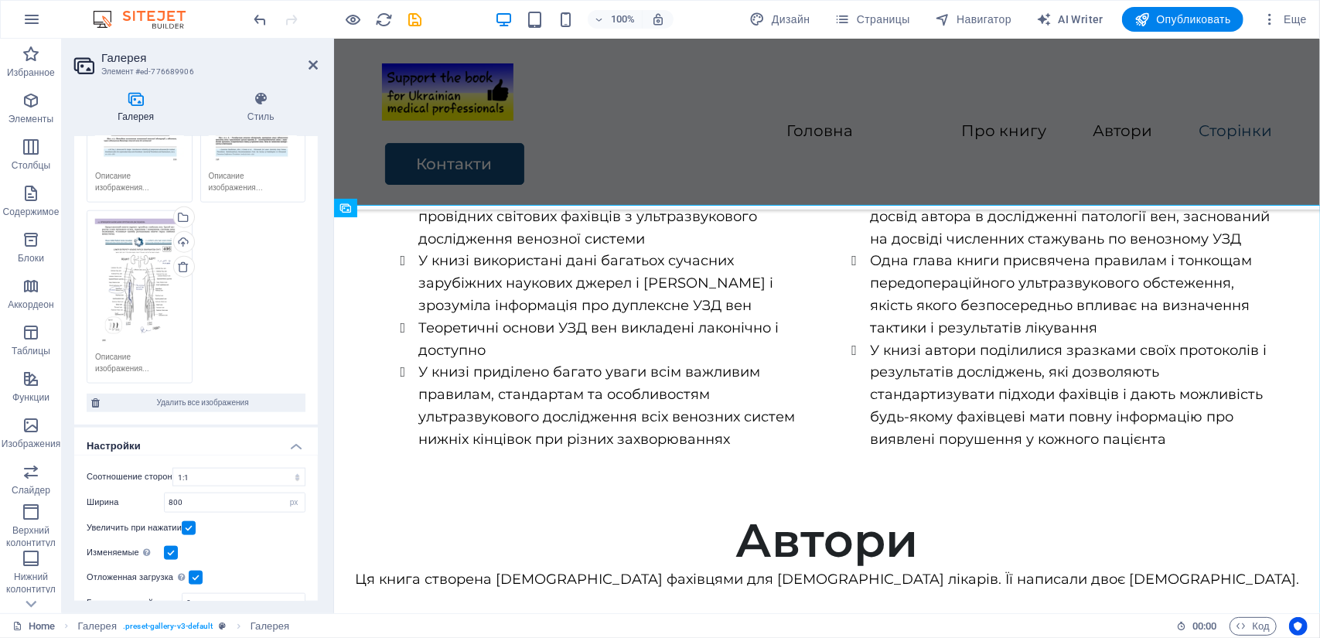
scroll to position [1161, 0]
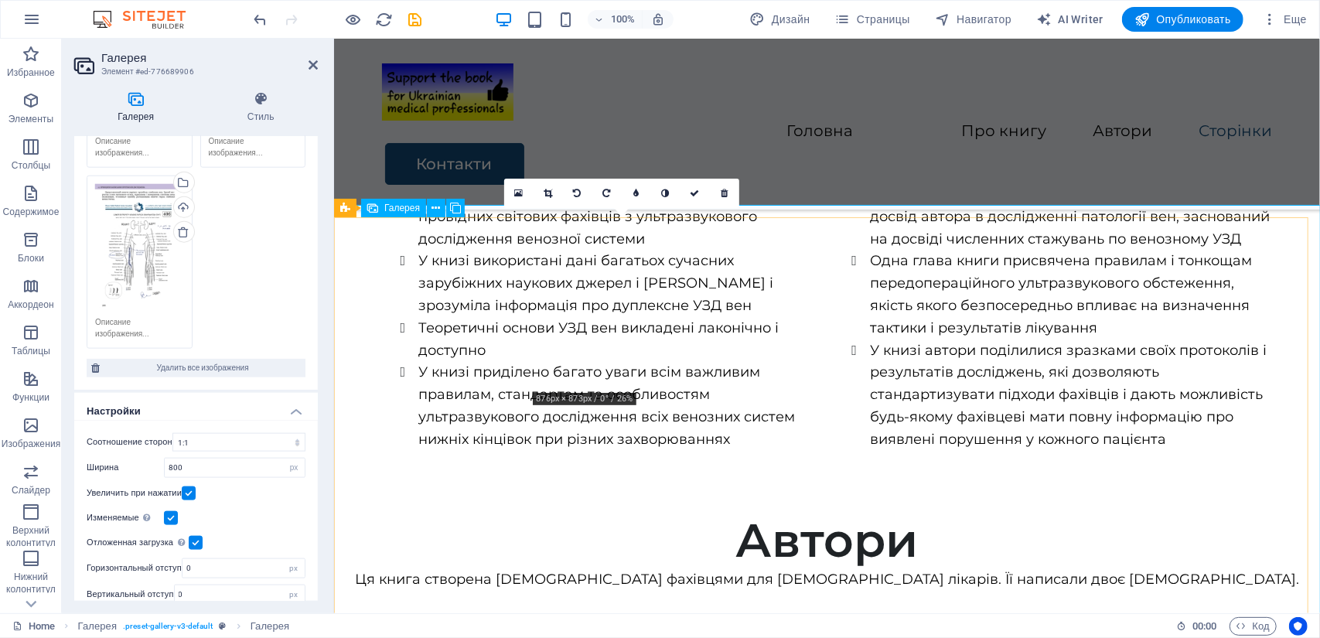
drag, startPoint x: 592, startPoint y: 281, endPoint x: 421, endPoint y: 278, distance: 171.6
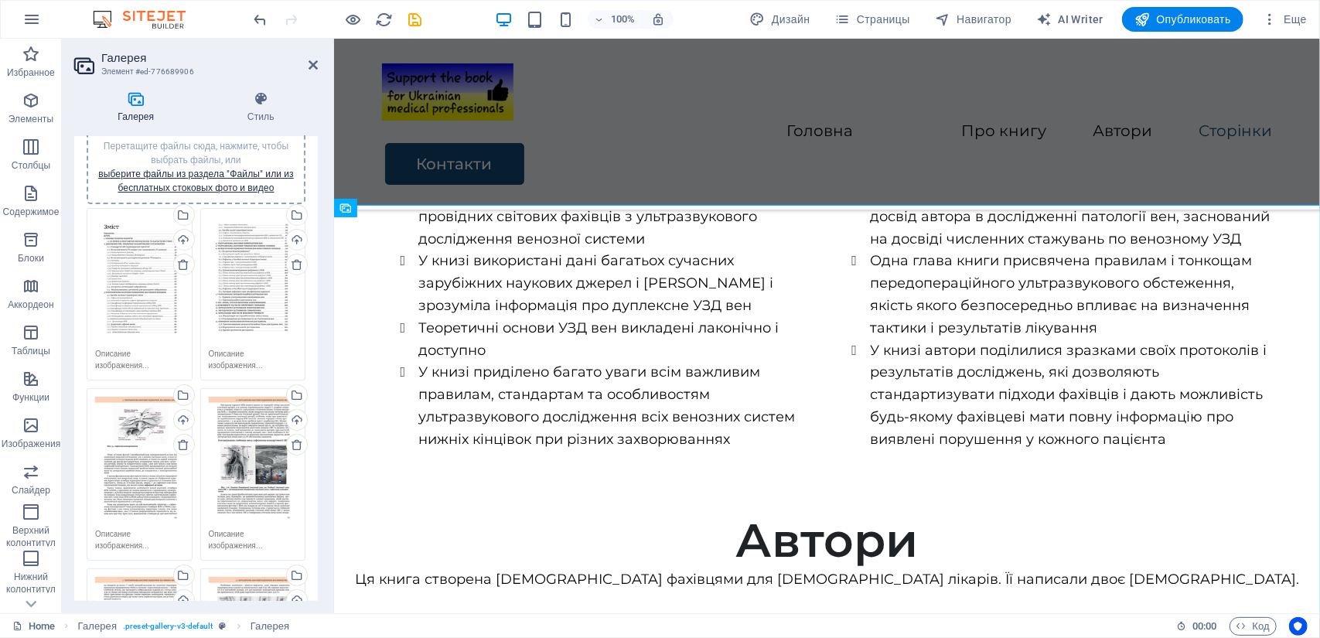
scroll to position [0, 0]
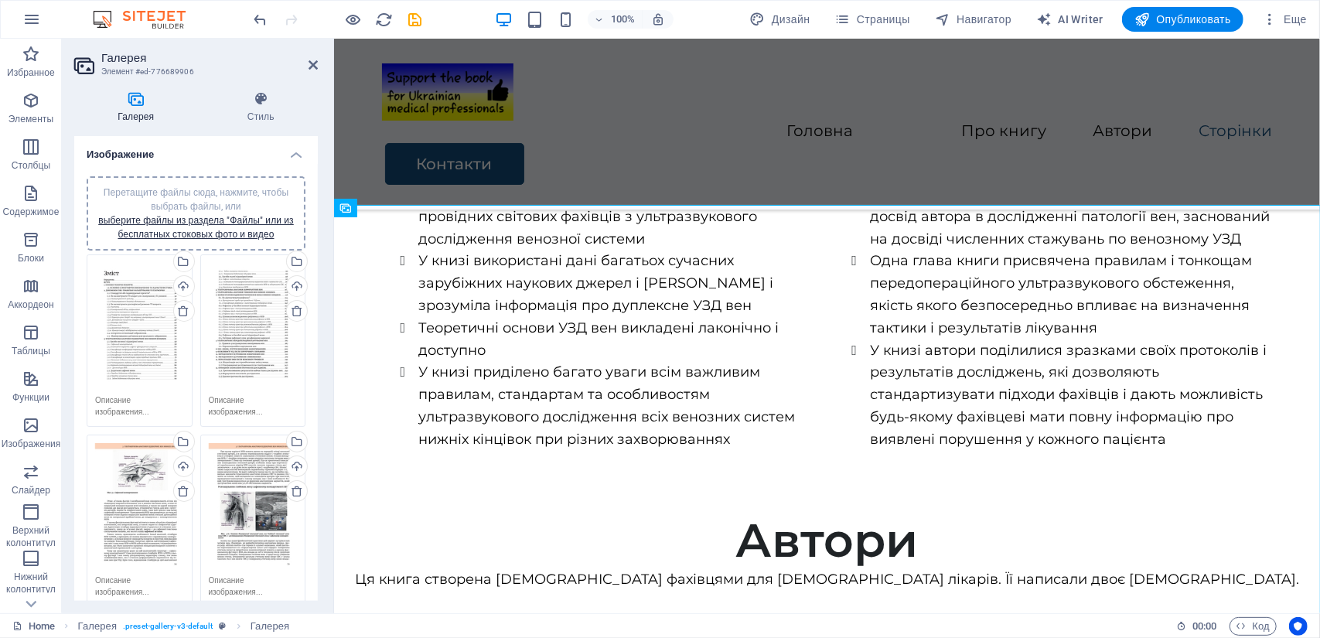
click at [111, 321] on div "Перетащите файлы сюда, нажмите, чтобы выбрать файлы, или выберите файлы из разд…" at bounding box center [139, 325] width 89 height 125
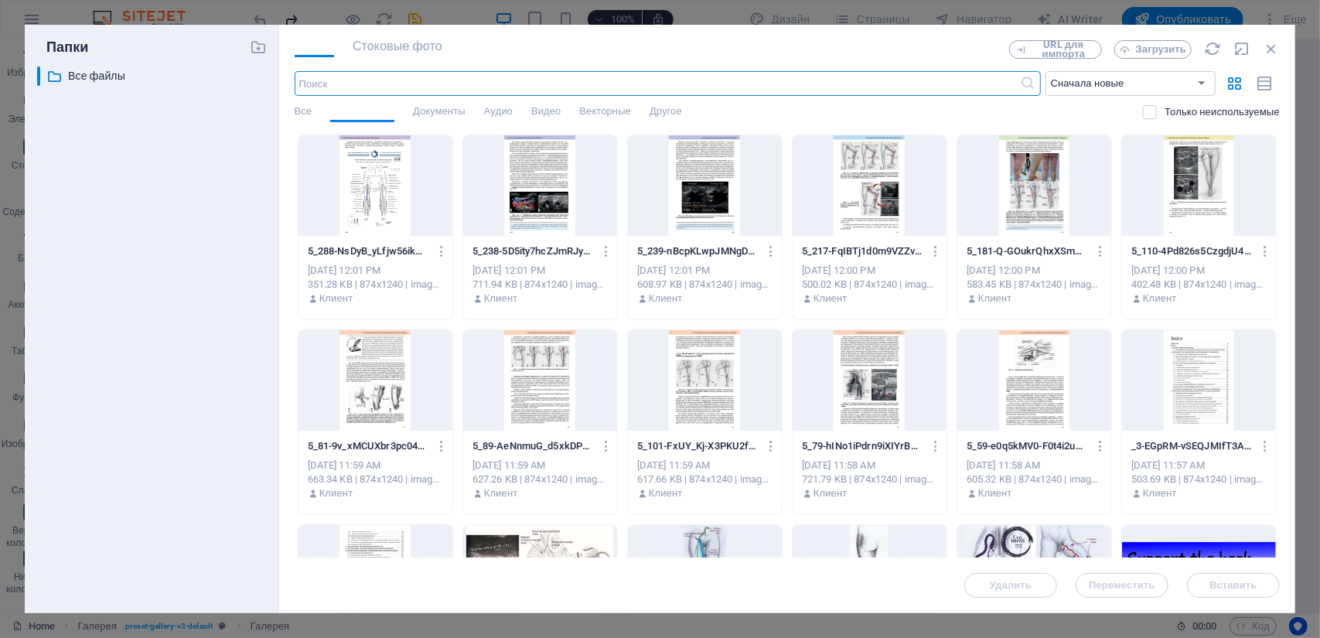
scroll to position [2312, 0]
click at [1279, 51] on icon "button" at bounding box center [1270, 48] width 17 height 17
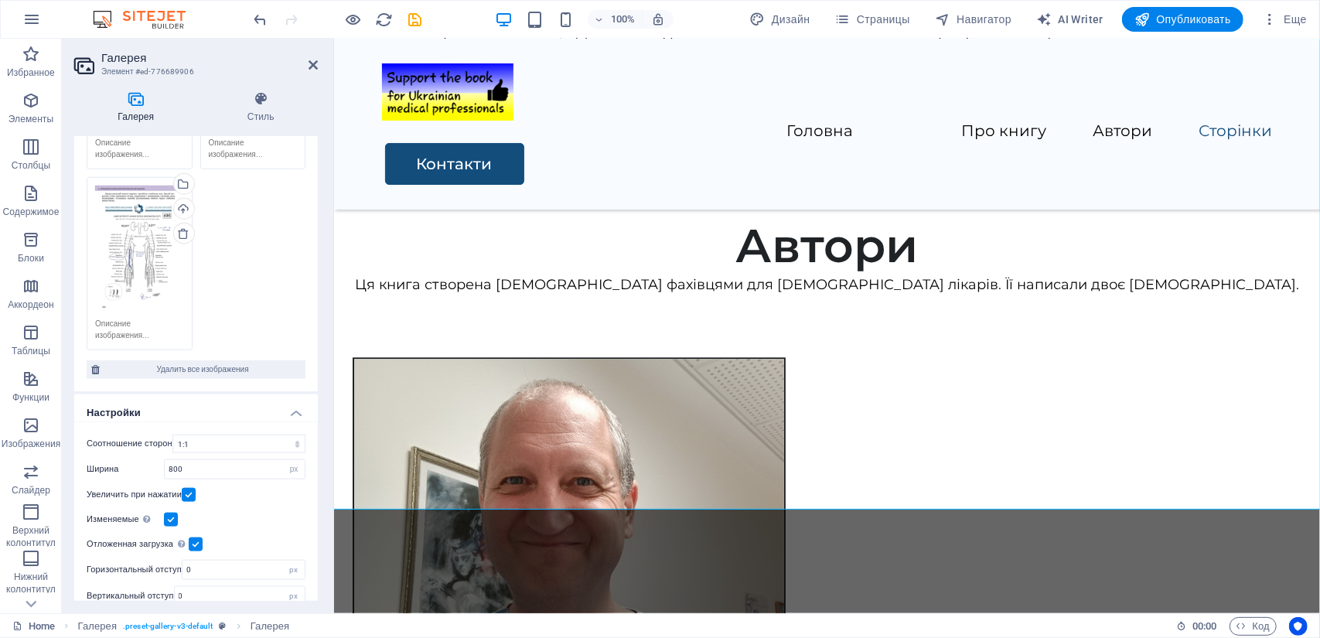
scroll to position [1161, 0]
click at [312, 72] on header "Галерея Элемент #ed-776689906" at bounding box center [195, 59] width 243 height 40
click at [310, 64] on icon at bounding box center [312, 65] width 9 height 12
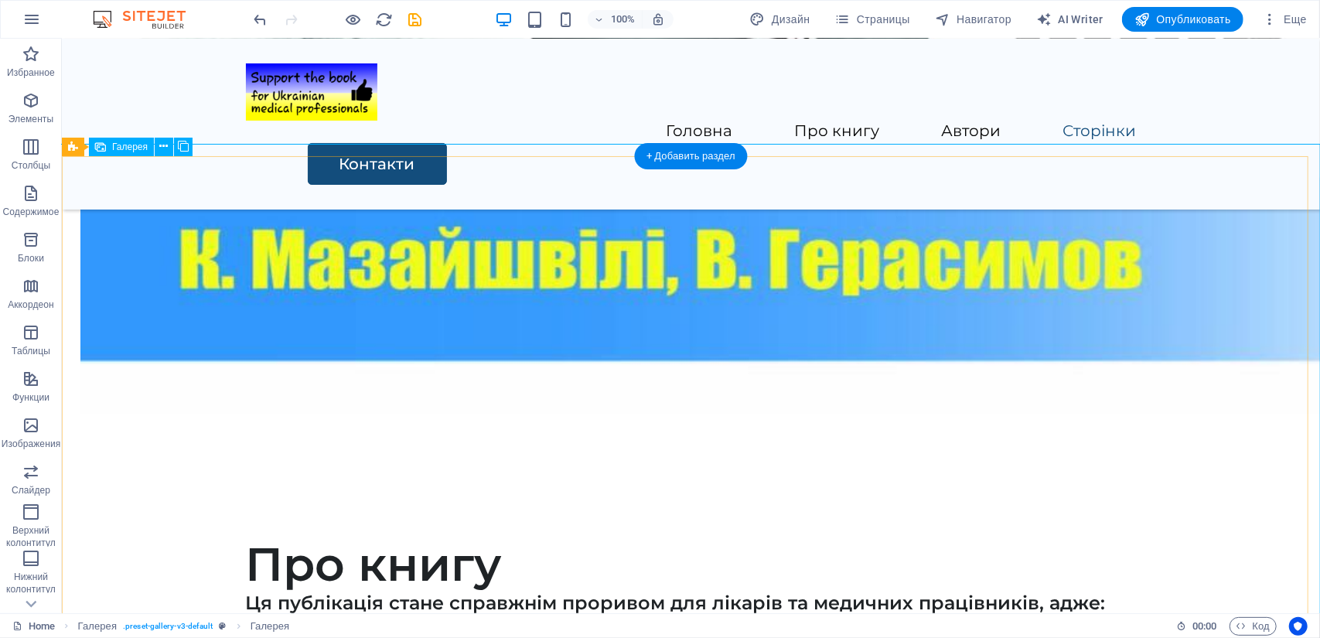
scroll to position [2150, 0]
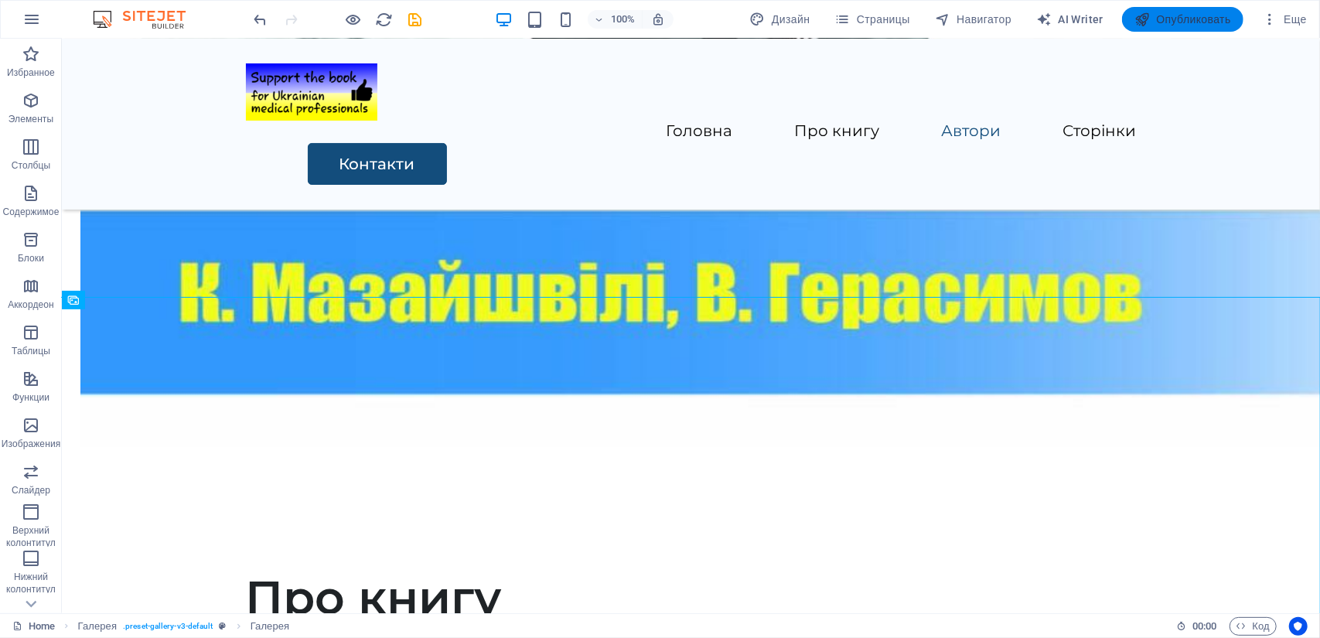
click at [1177, 19] on span "Опубликовать" at bounding box center [1182, 19] width 97 height 15
